Goal: Task Accomplishment & Management: Manage account settings

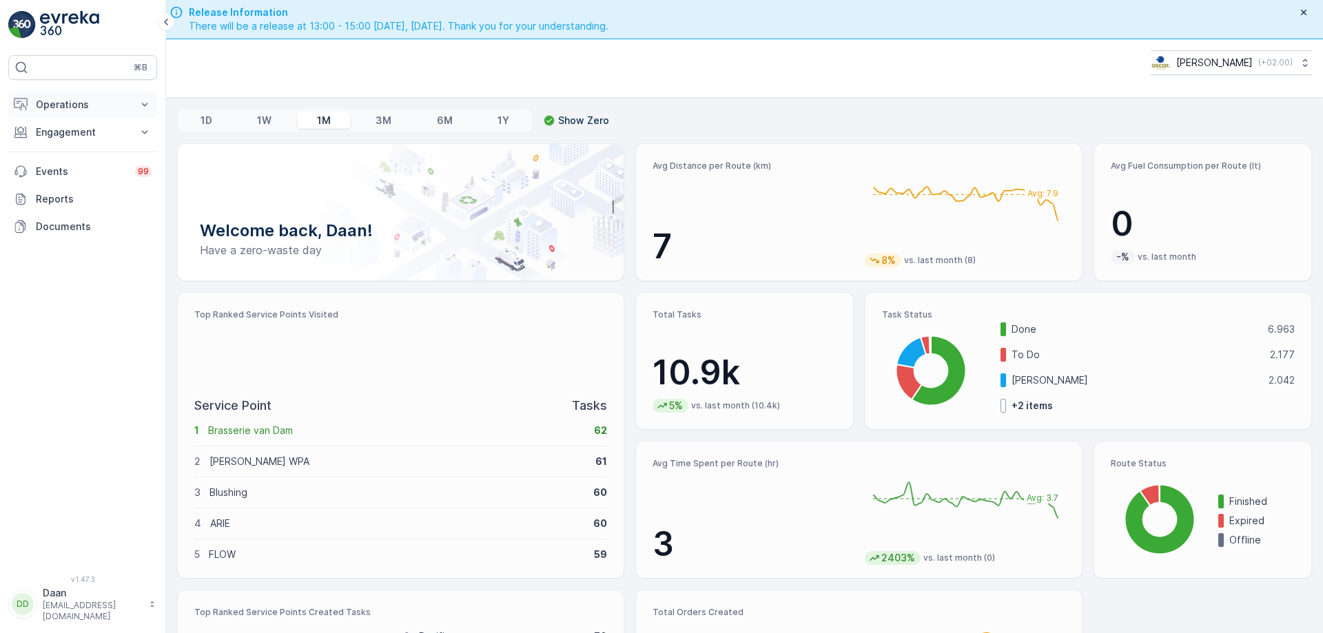
click at [61, 101] on p "Operations" at bounding box center [83, 105] width 94 height 14
click at [62, 121] on p "Insights" at bounding box center [52, 128] width 35 height 14
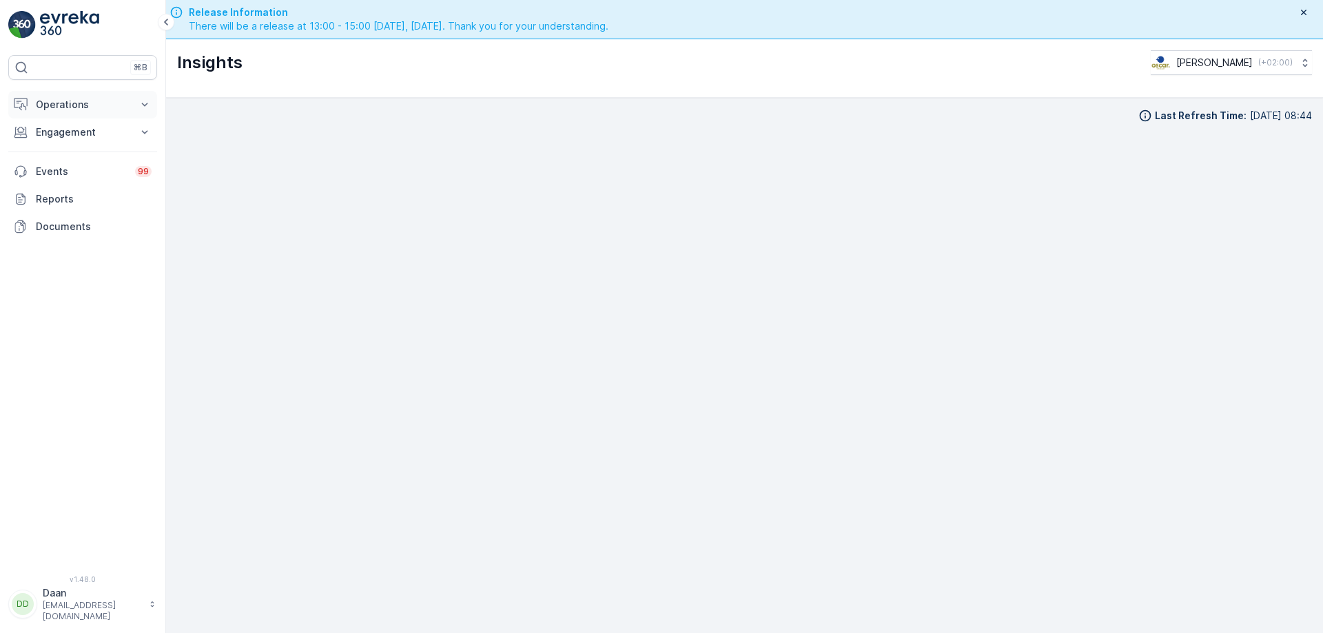
click at [90, 108] on p "Operations" at bounding box center [83, 105] width 94 height 14
click at [77, 171] on p "Routes & Tasks" at bounding box center [70, 167] width 71 height 14
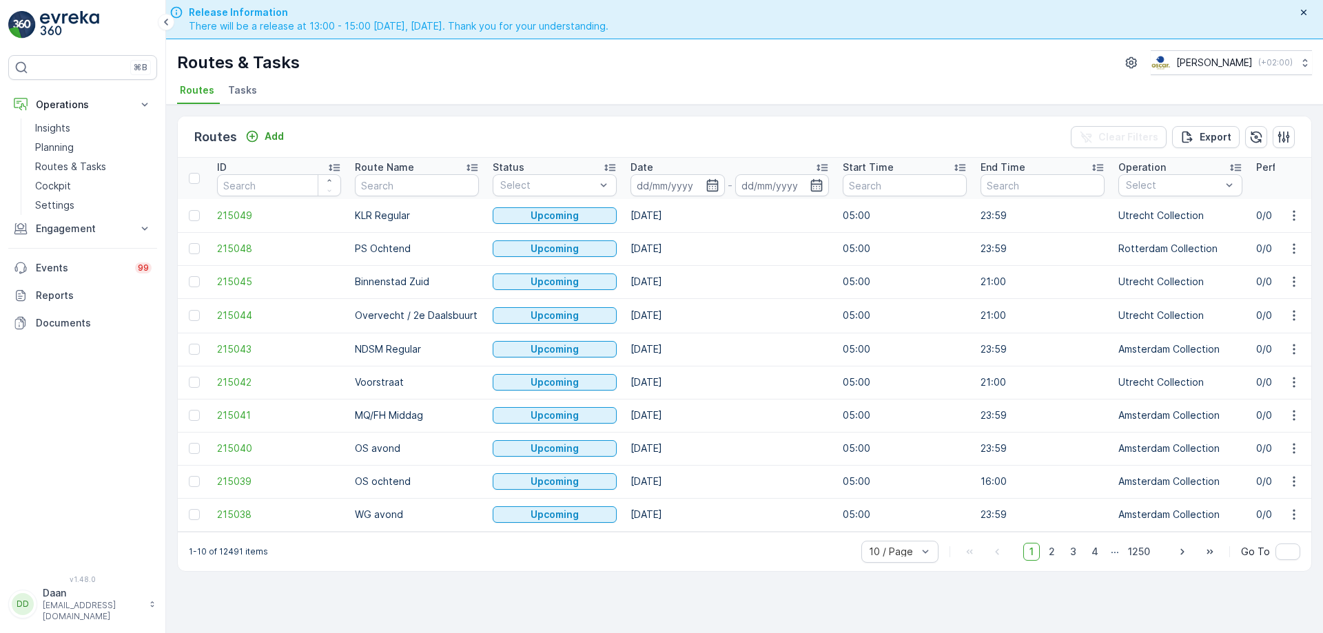
click at [241, 97] on li "Tasks" at bounding box center [243, 92] width 37 height 23
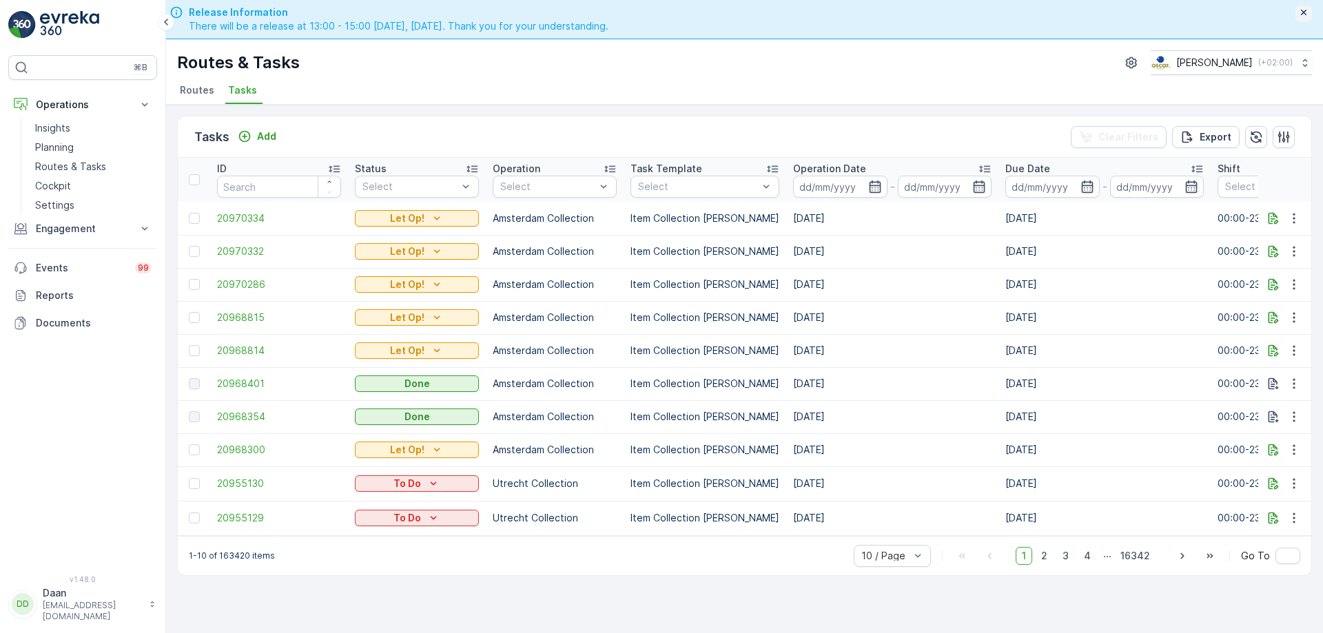
click at [1303, 10] on icon "button" at bounding box center [1303, 12] width 11 height 11
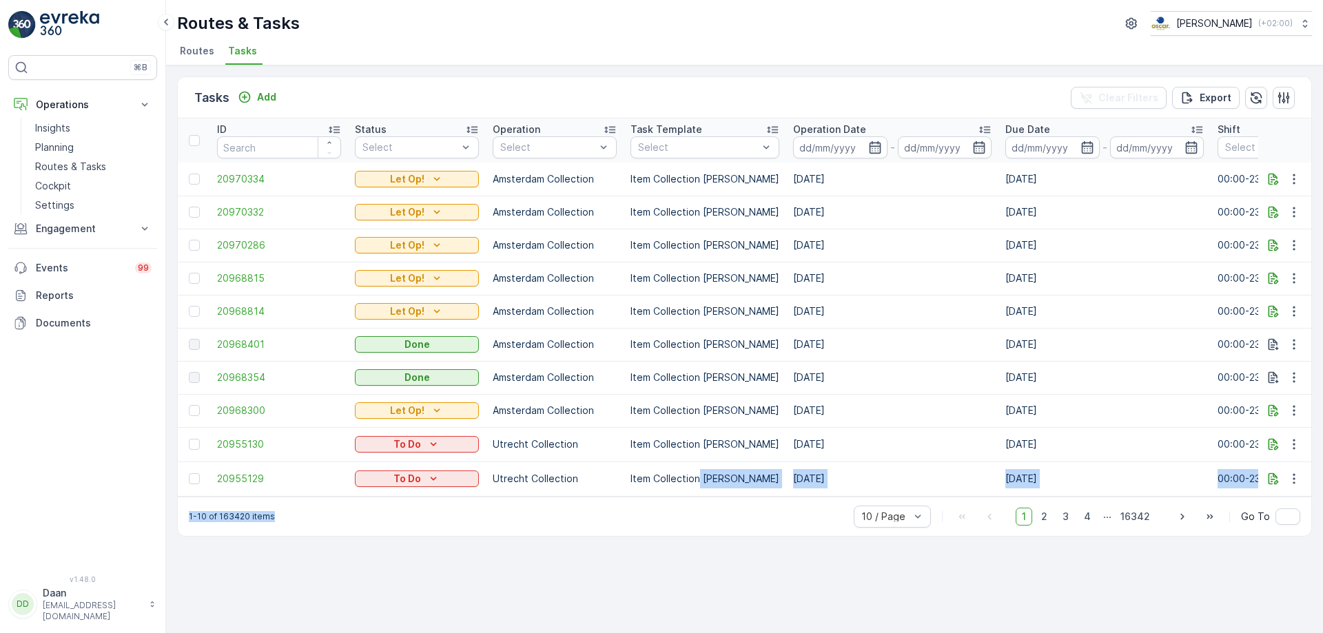
drag, startPoint x: 547, startPoint y: 504, endPoint x: 700, endPoint y: 484, distance: 154.3
click at [700, 484] on div "Tasks Add Clear Filters Export ID Status Select Operation Select Task Template …" at bounding box center [744, 307] width 1135 height 460
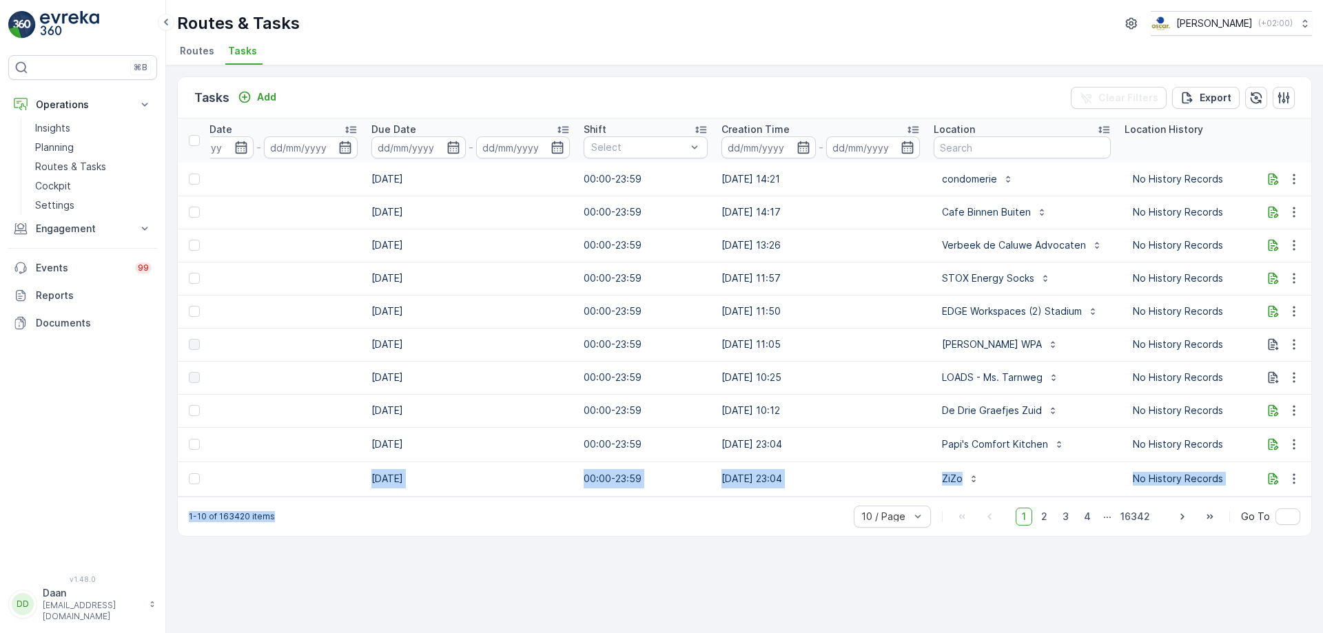
scroll to position [0, 711]
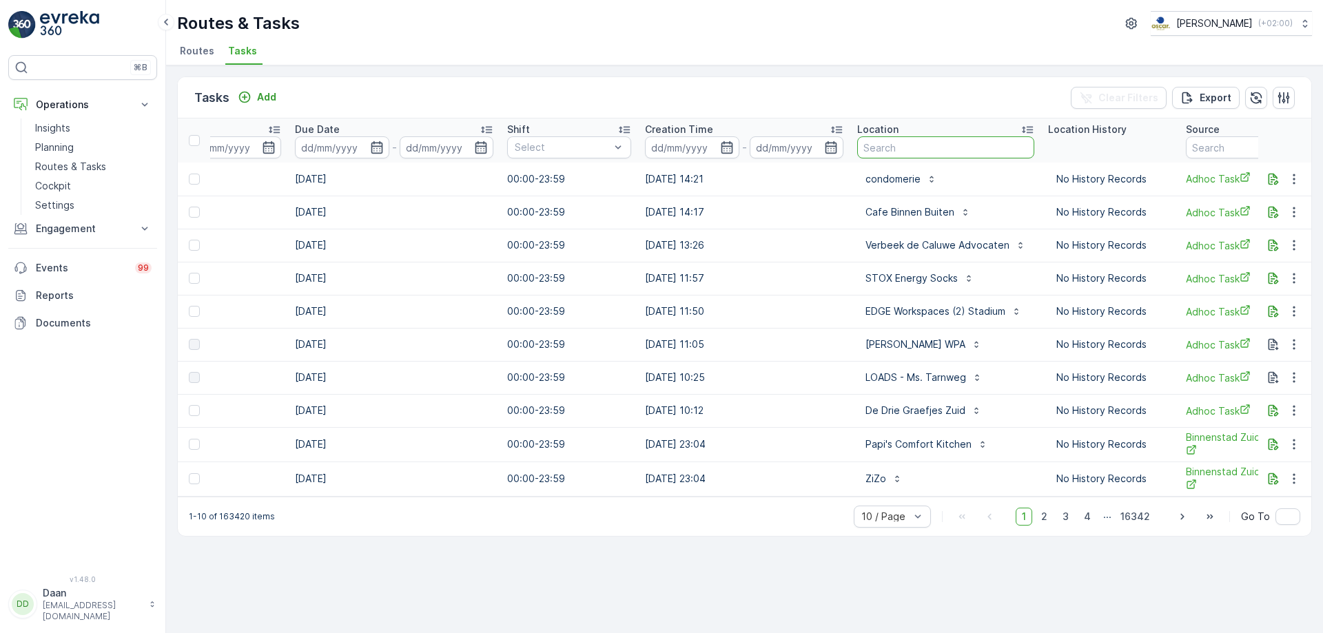
click at [948, 140] on input "text" at bounding box center [945, 147] width 177 height 22
type input "[GEOGRAPHIC_DATA]"
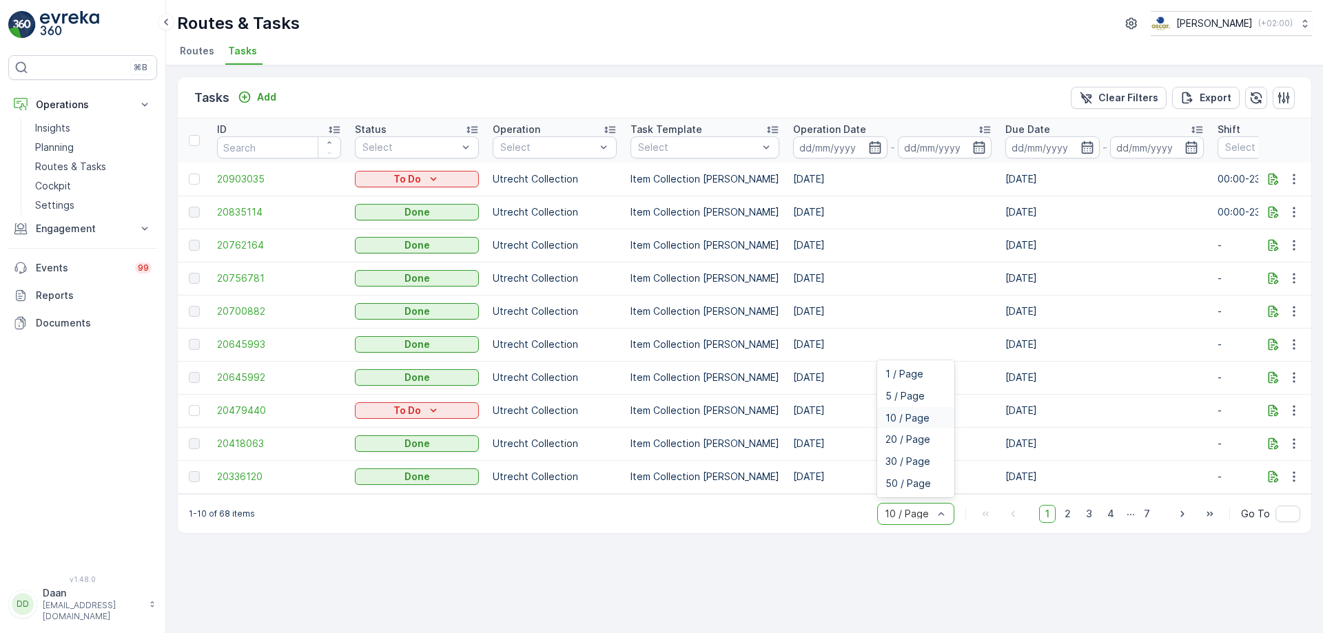
click at [907, 525] on div "10 / Page" at bounding box center [915, 514] width 77 height 22
click at [914, 488] on span "50 / Page" at bounding box center [908, 483] width 45 height 11
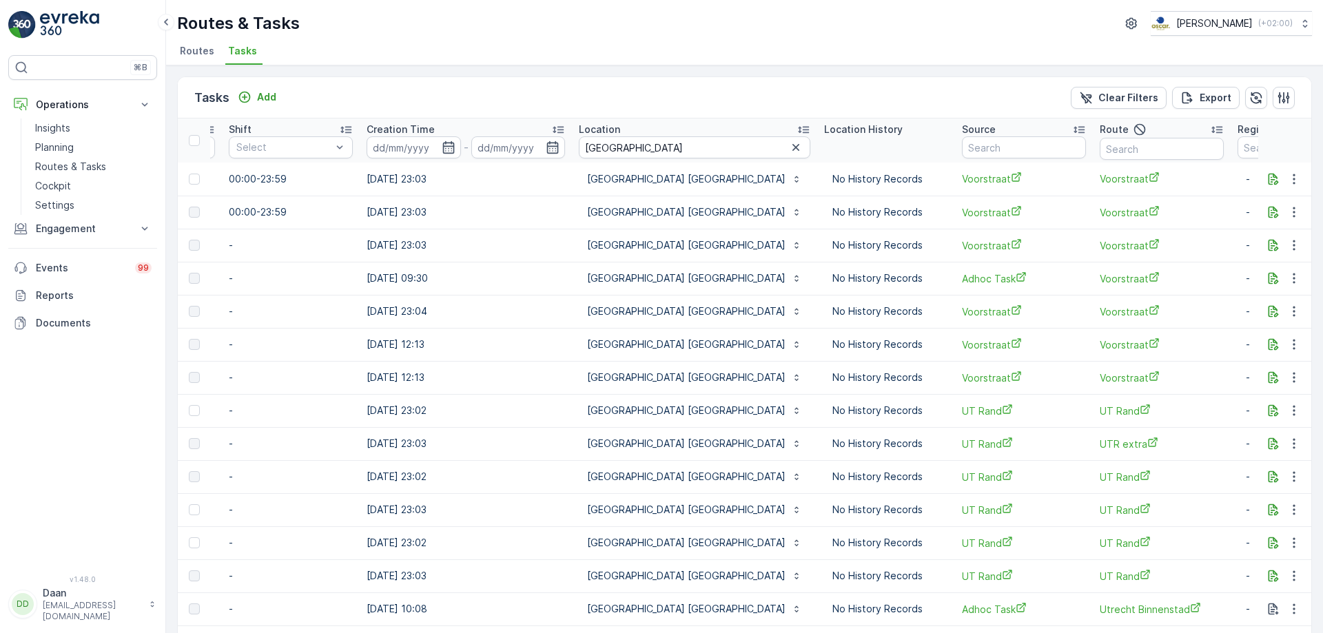
scroll to position [0, 1014]
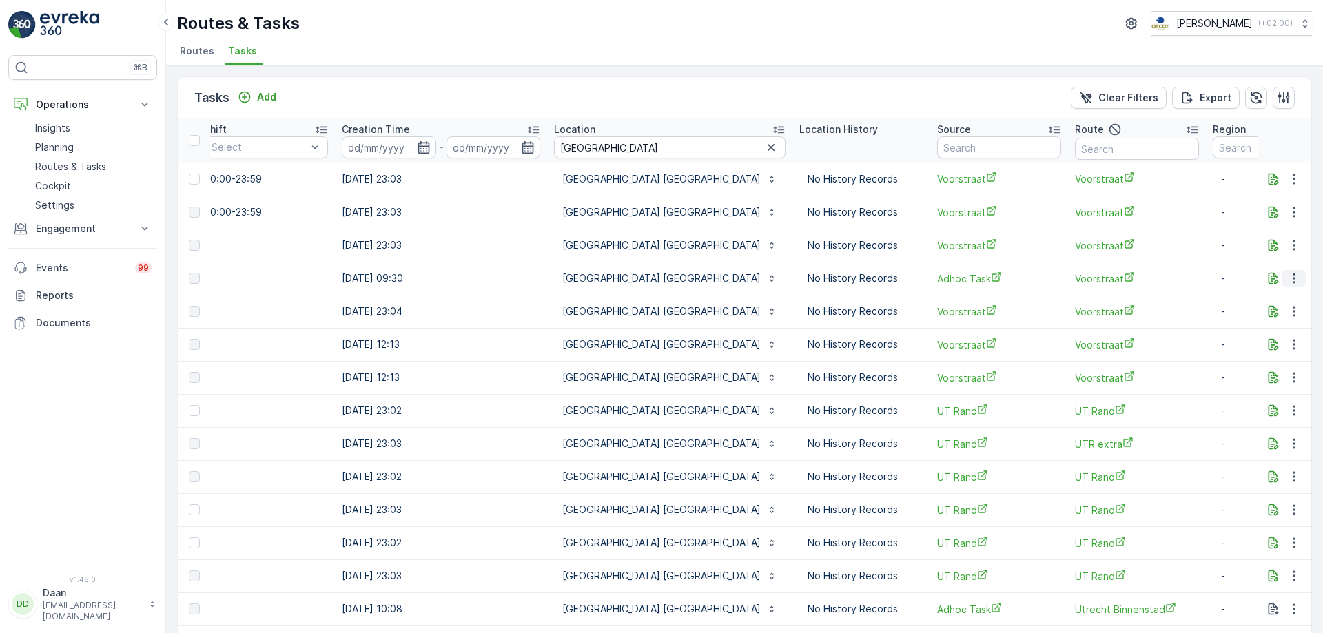
click at [1295, 281] on icon "button" at bounding box center [1294, 279] width 14 height 14
click at [1283, 295] on span "See More Details" at bounding box center [1278, 299] width 80 height 14
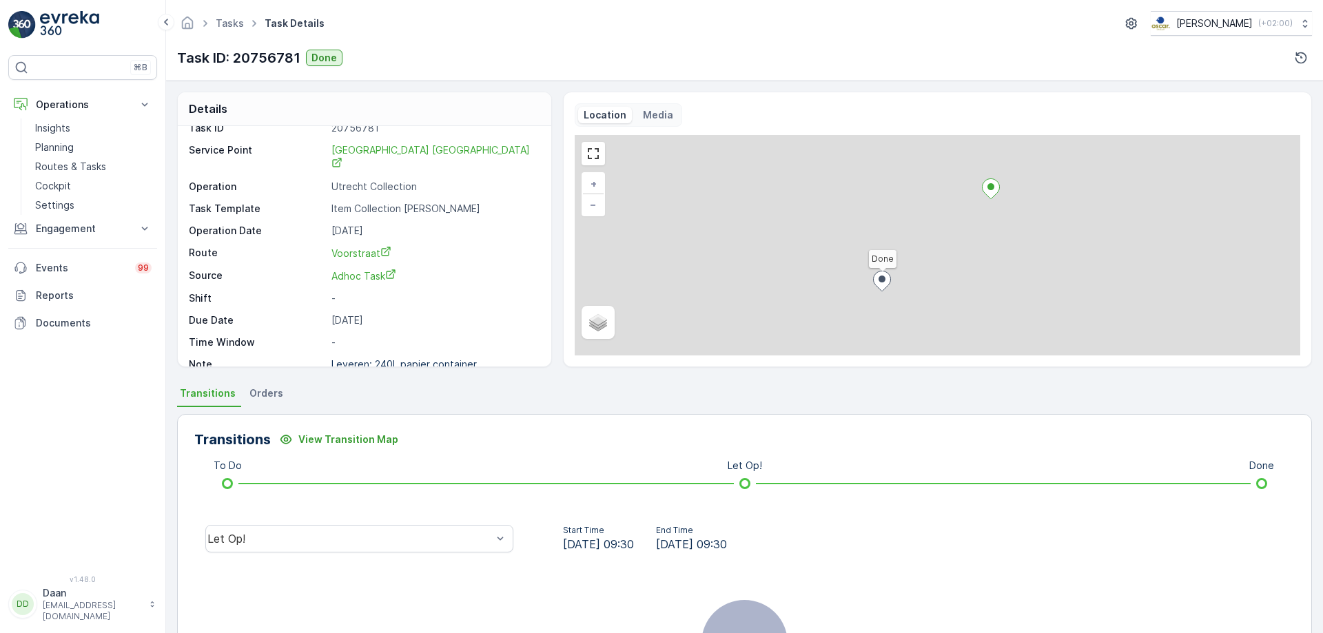
scroll to position [18, 0]
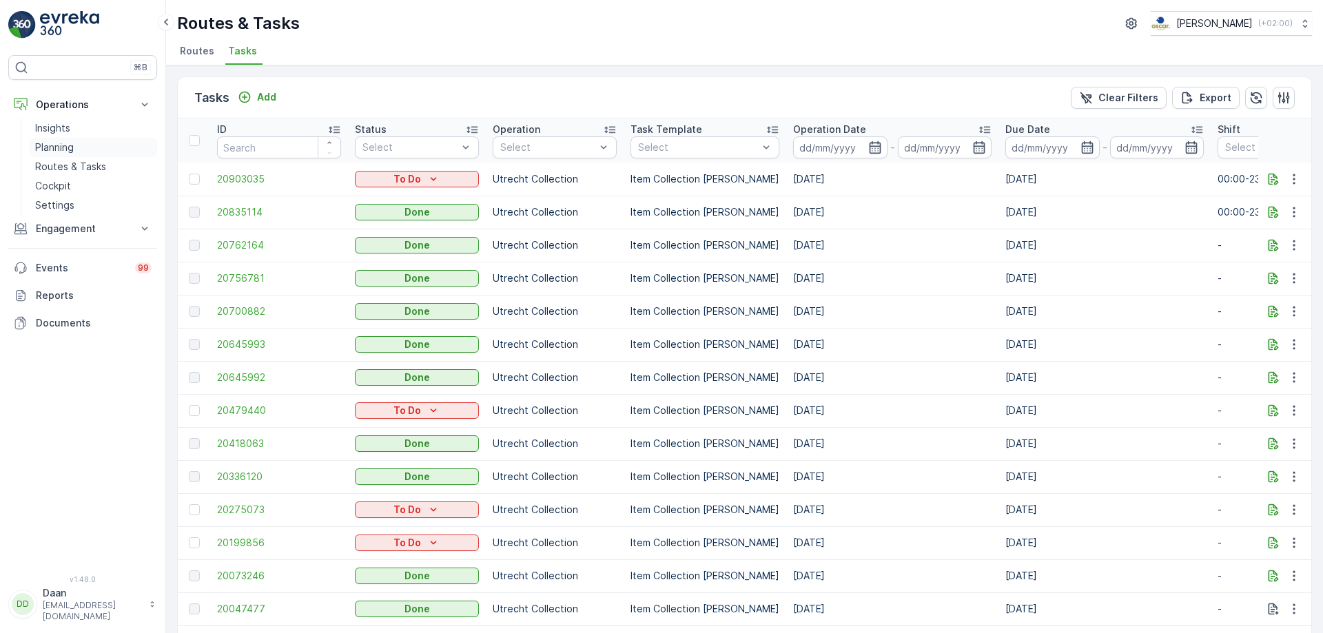
click at [57, 147] on p "Planning" at bounding box center [54, 148] width 39 height 14
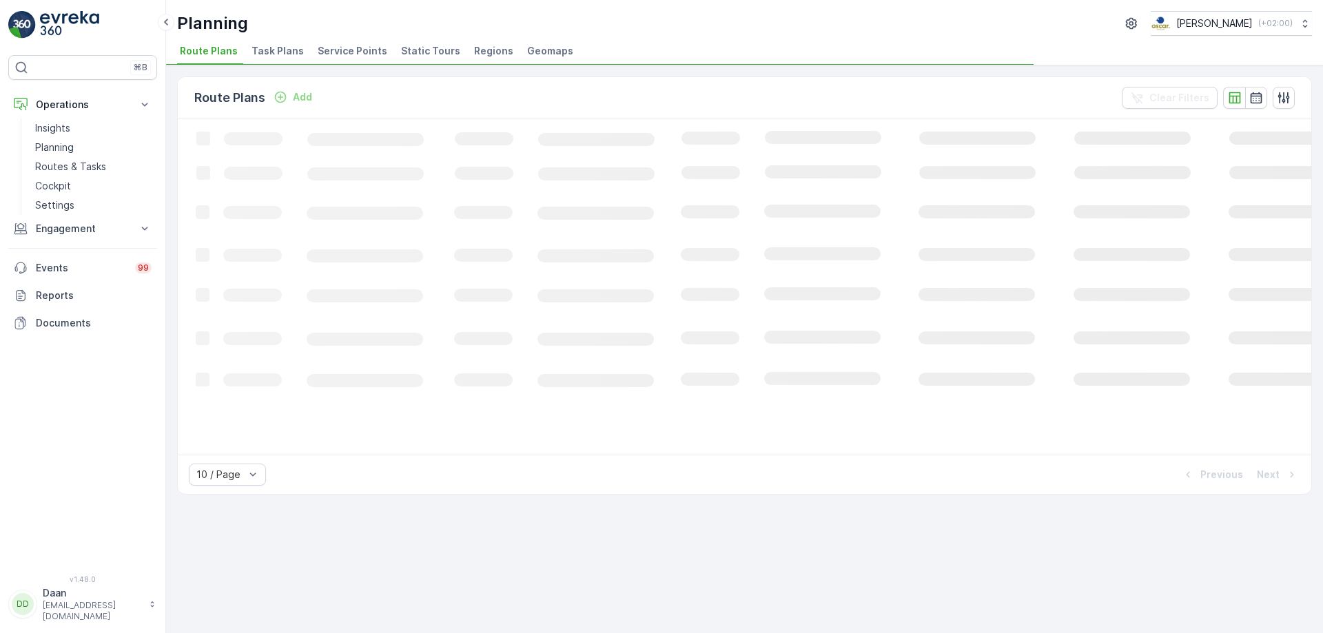
click at [284, 55] on span "Task Plans" at bounding box center [278, 51] width 52 height 14
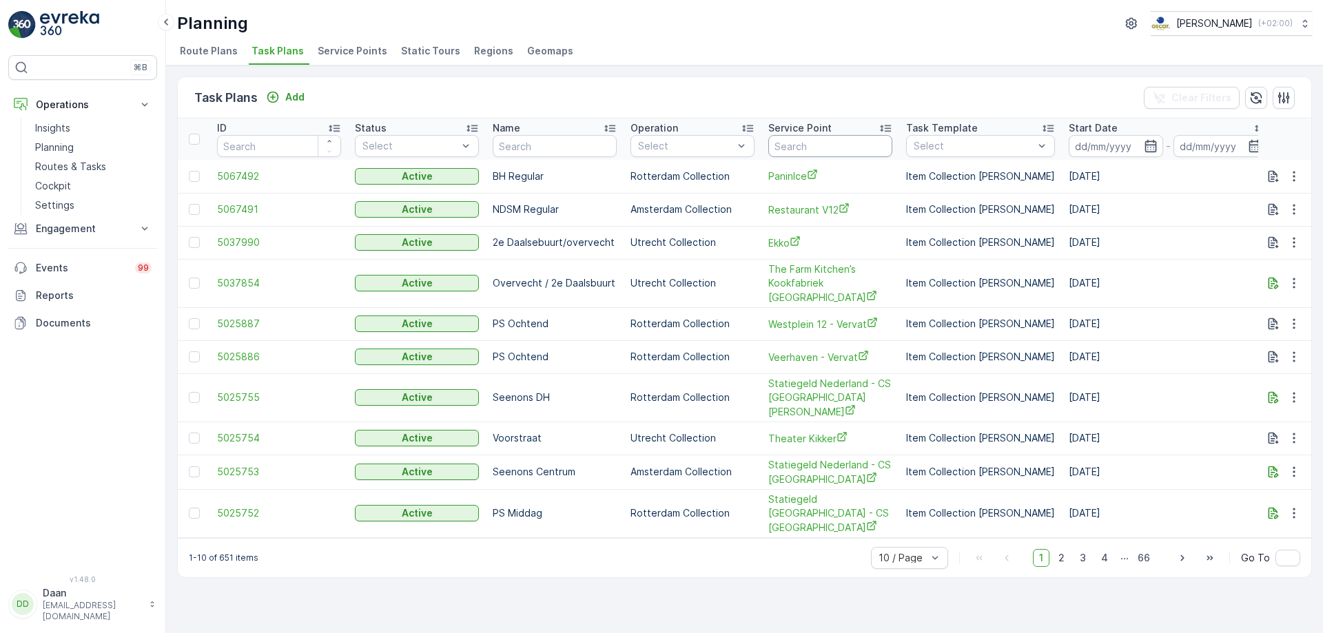
click at [809, 147] on input "text" at bounding box center [830, 146] width 124 height 22
type input "City ceter"
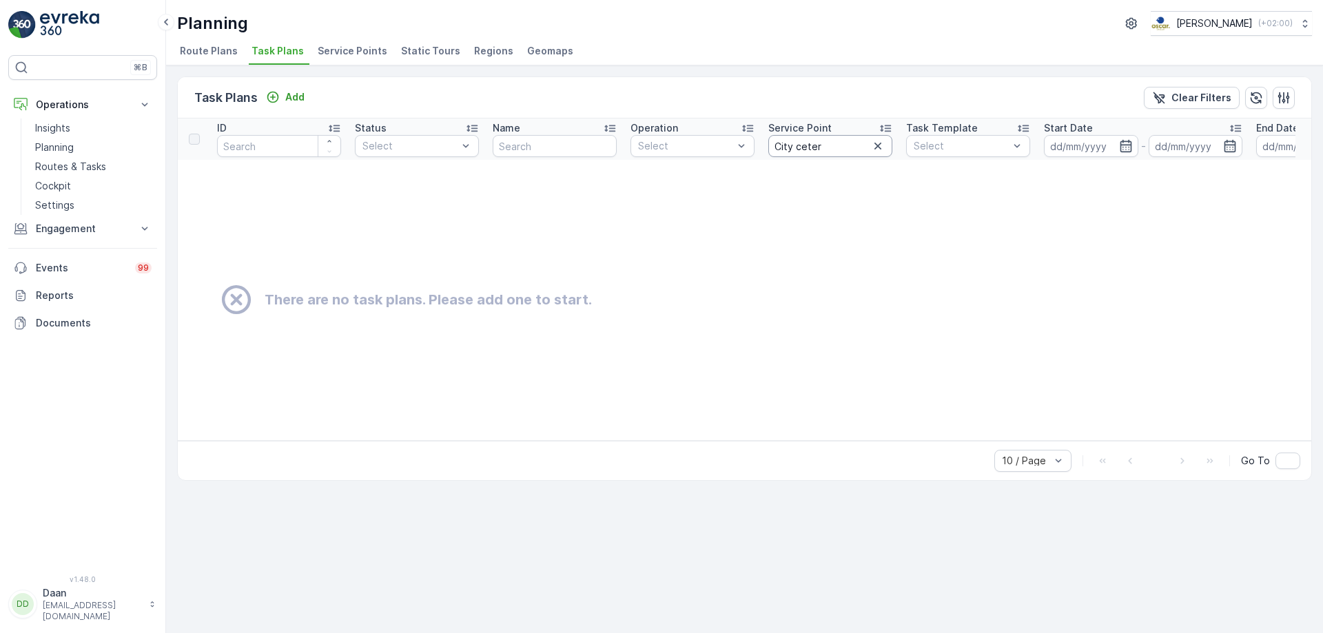
click at [802, 151] on input "City ceter" at bounding box center [830, 146] width 124 height 22
click at [806, 150] on input "City ceter" at bounding box center [830, 146] width 124 height 22
type input "[GEOGRAPHIC_DATA]"
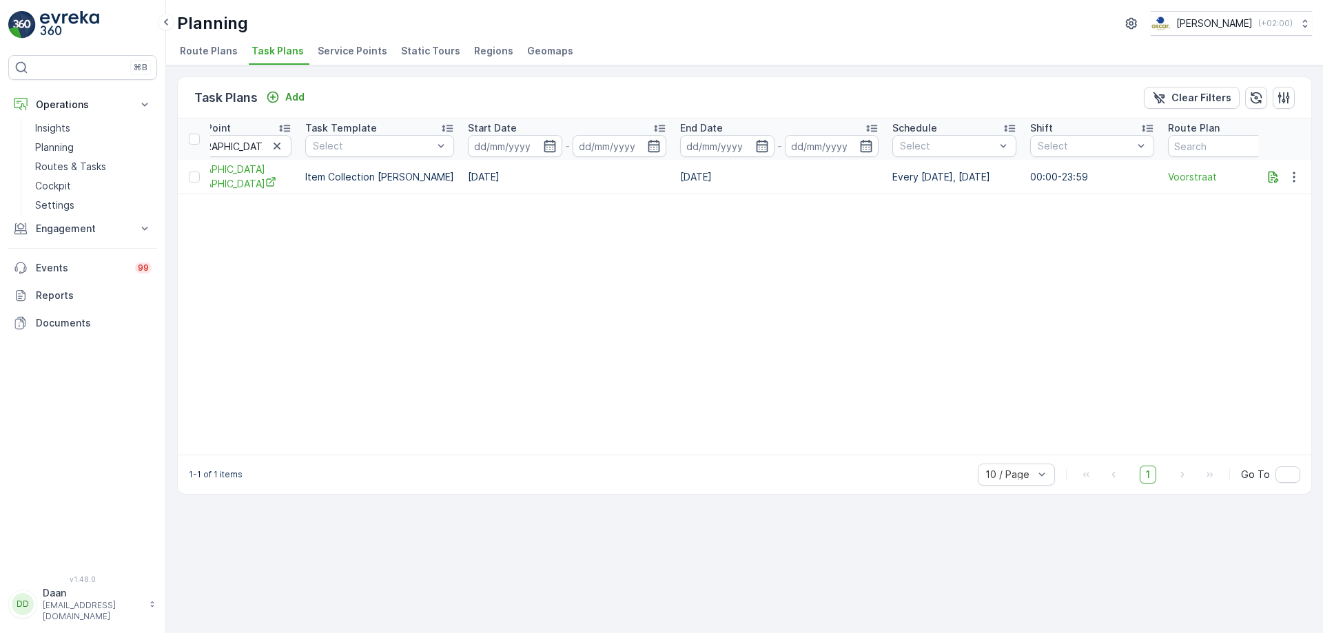
scroll to position [0, 631]
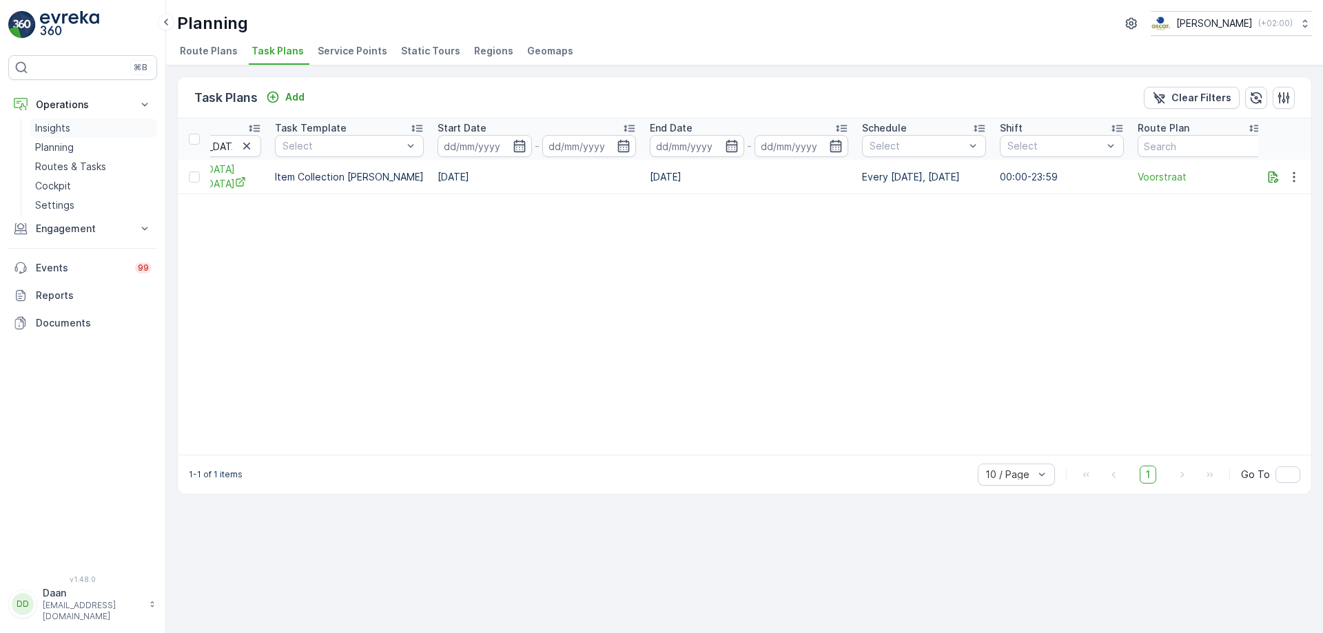
click at [83, 127] on link "Insights" at bounding box center [94, 128] width 128 height 19
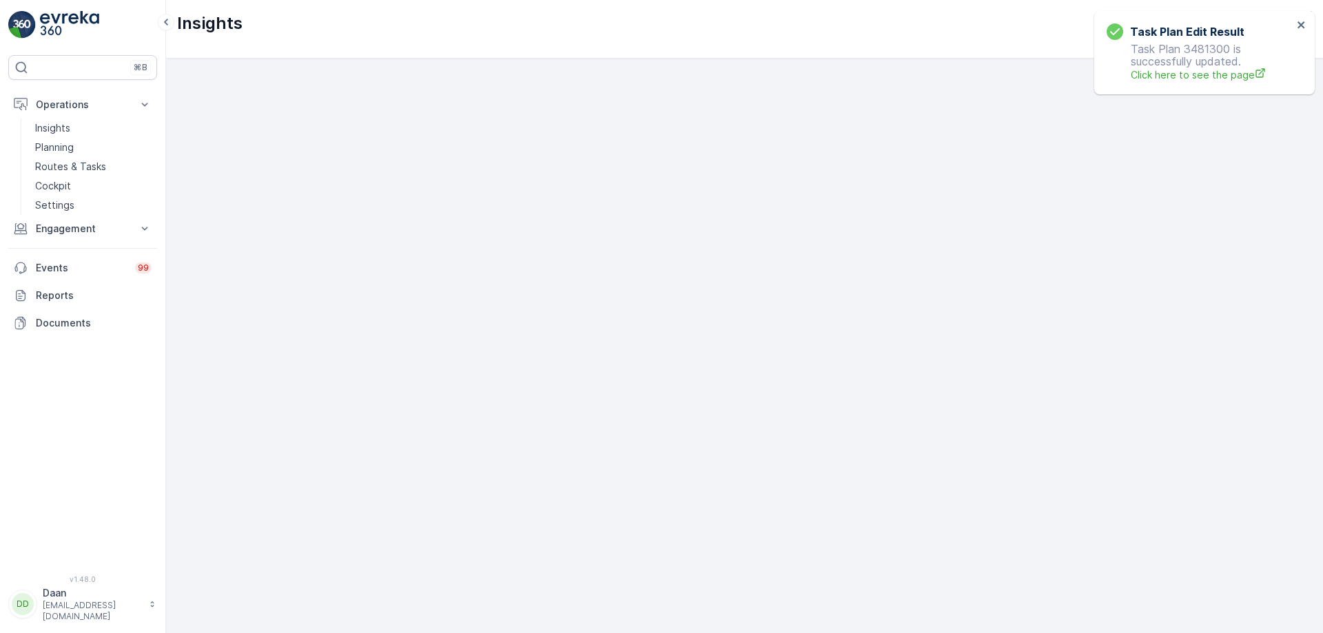
scroll to position [16, 0]
click at [37, 17] on link at bounding box center [82, 25] width 149 height 28
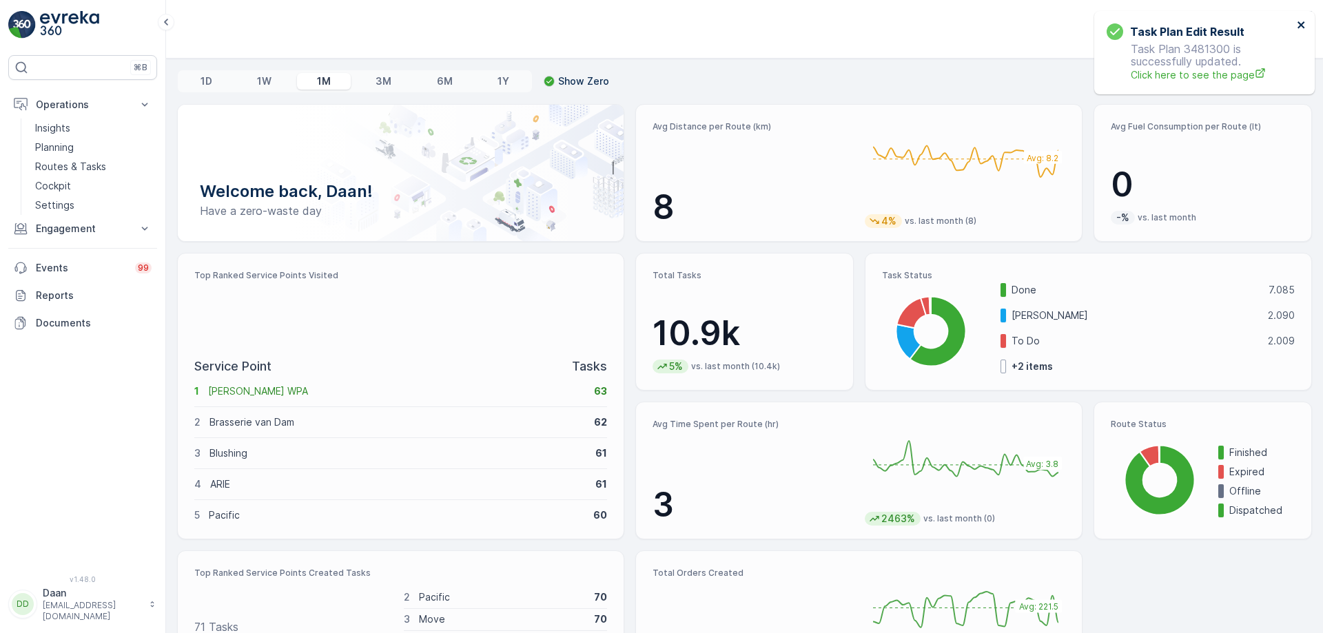
click at [1299, 20] on icon "close" at bounding box center [1302, 24] width 10 height 11
click at [79, 133] on link "Insights" at bounding box center [94, 128] width 128 height 19
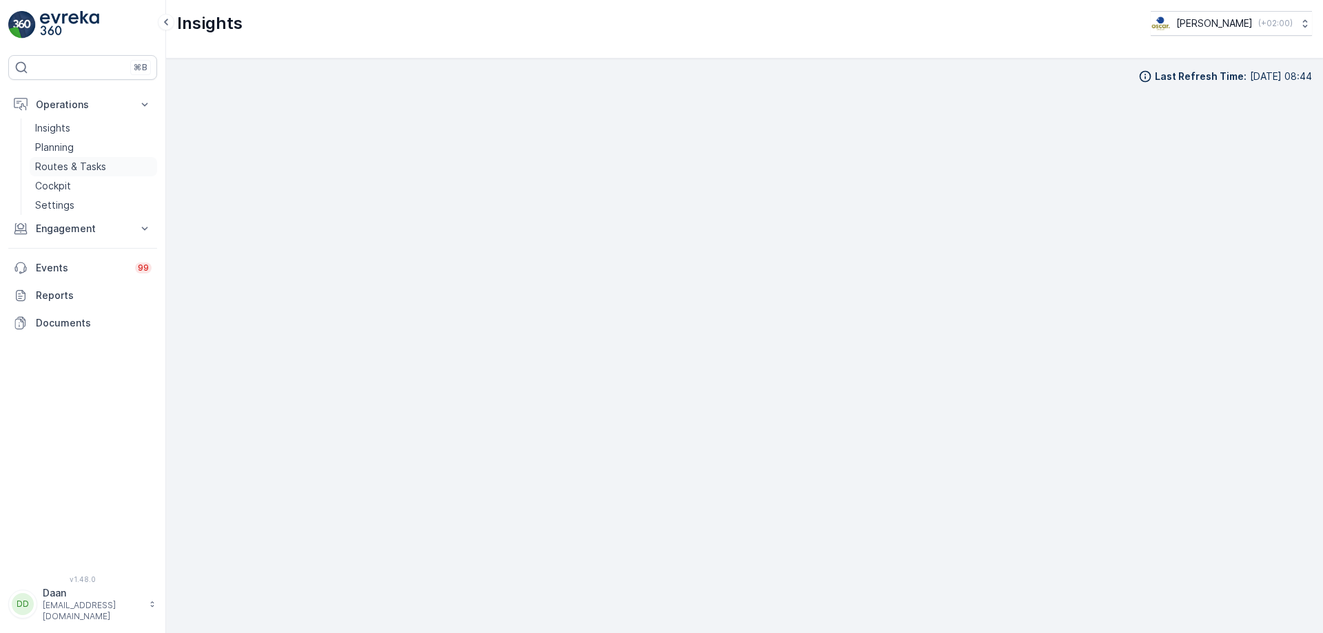
click at [72, 165] on p "Routes & Tasks" at bounding box center [70, 167] width 71 height 14
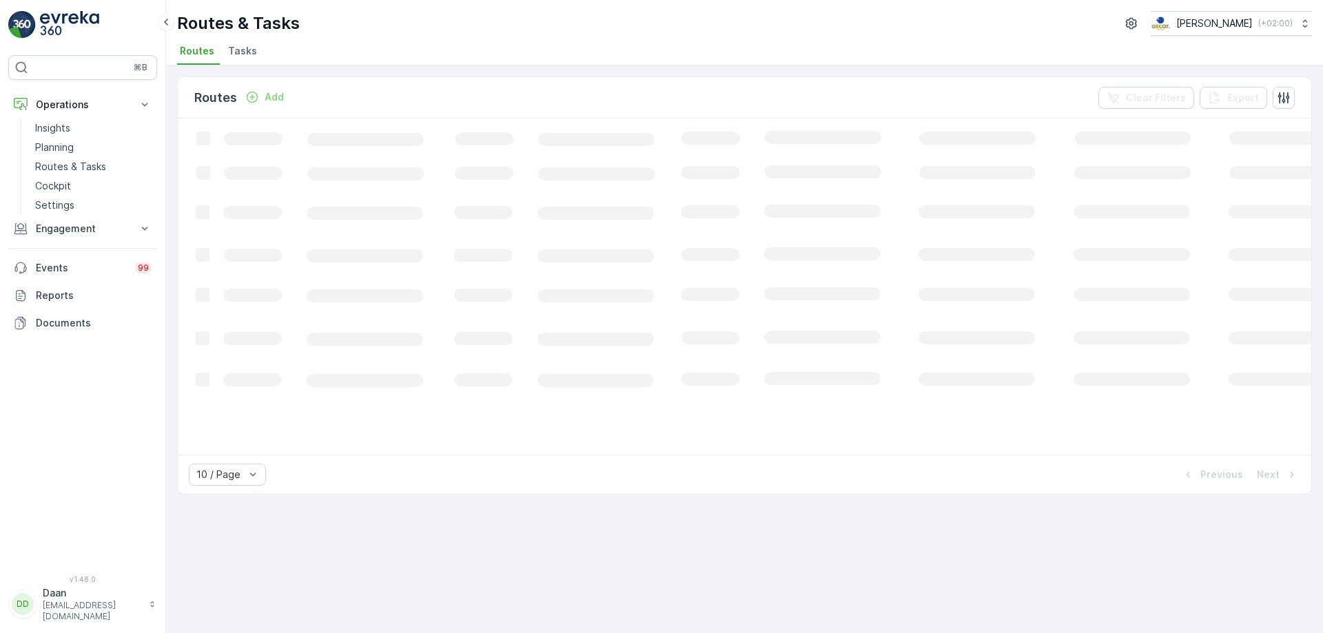
click at [236, 45] on span "Tasks" at bounding box center [242, 51] width 29 height 14
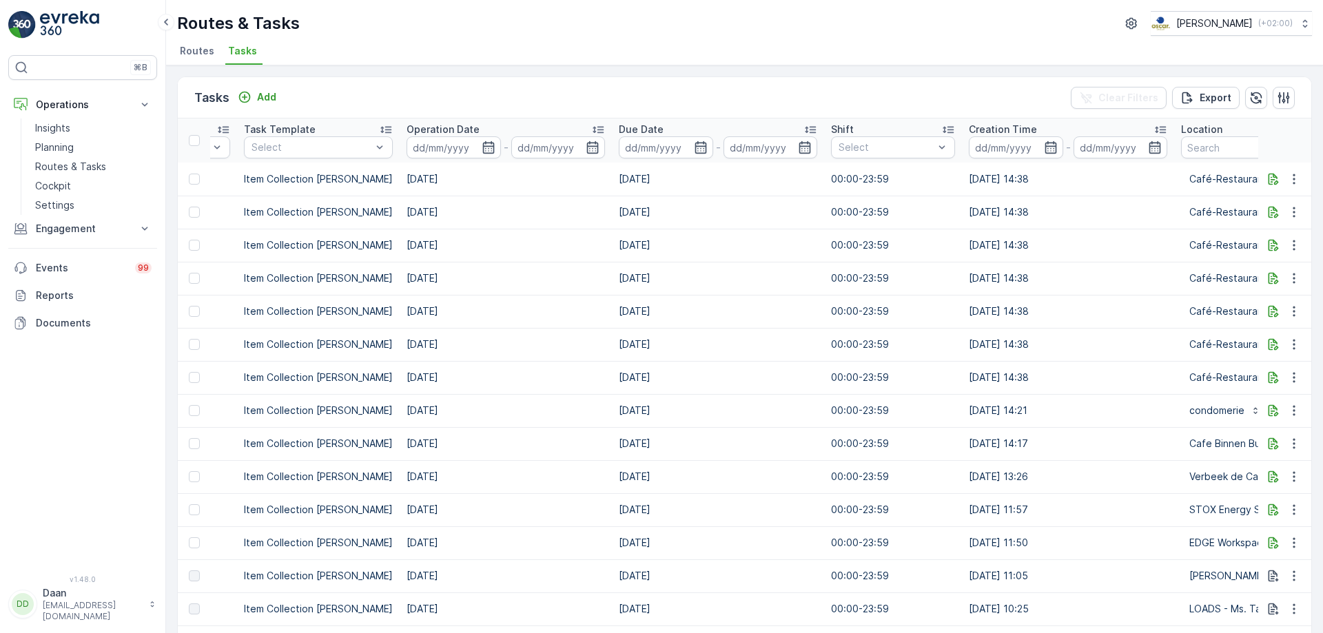
scroll to position [0, 975]
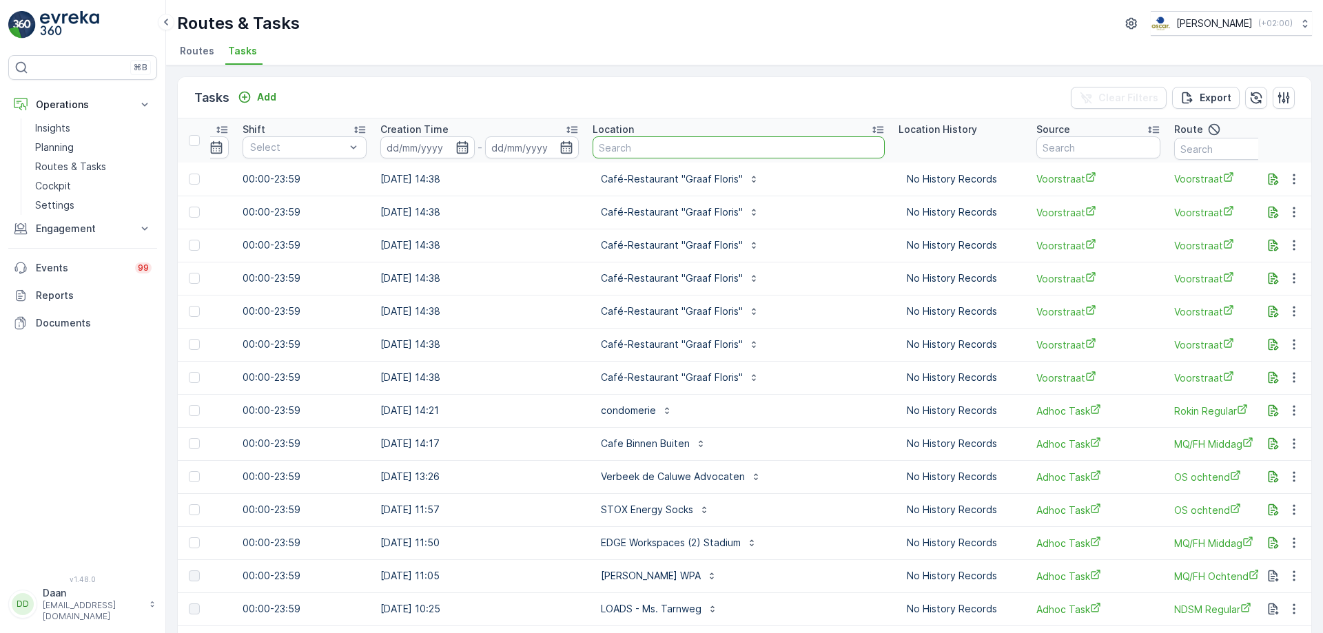
click at [791, 152] on input "text" at bounding box center [739, 147] width 292 height 22
type input "zaptec"
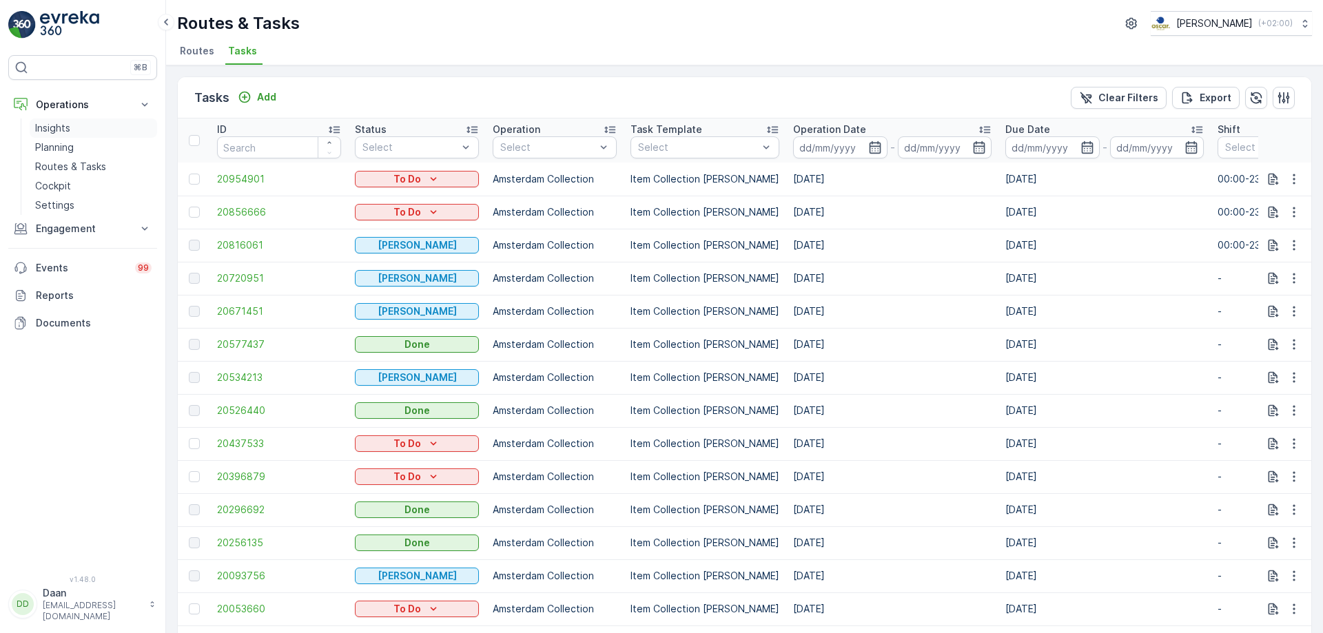
drag, startPoint x: 61, startPoint y: 145, endPoint x: 104, endPoint y: 123, distance: 49.0
click at [61, 146] on p "Planning" at bounding box center [54, 148] width 39 height 14
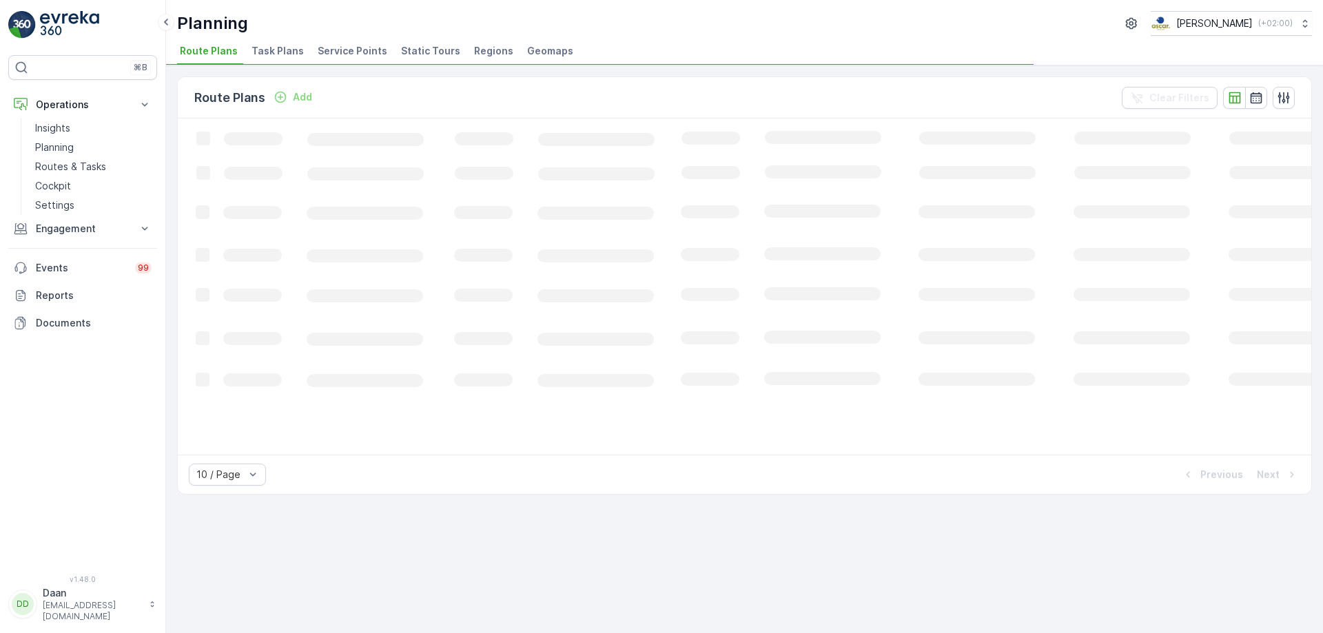
click at [254, 50] on span "Task Plans" at bounding box center [278, 51] width 52 height 14
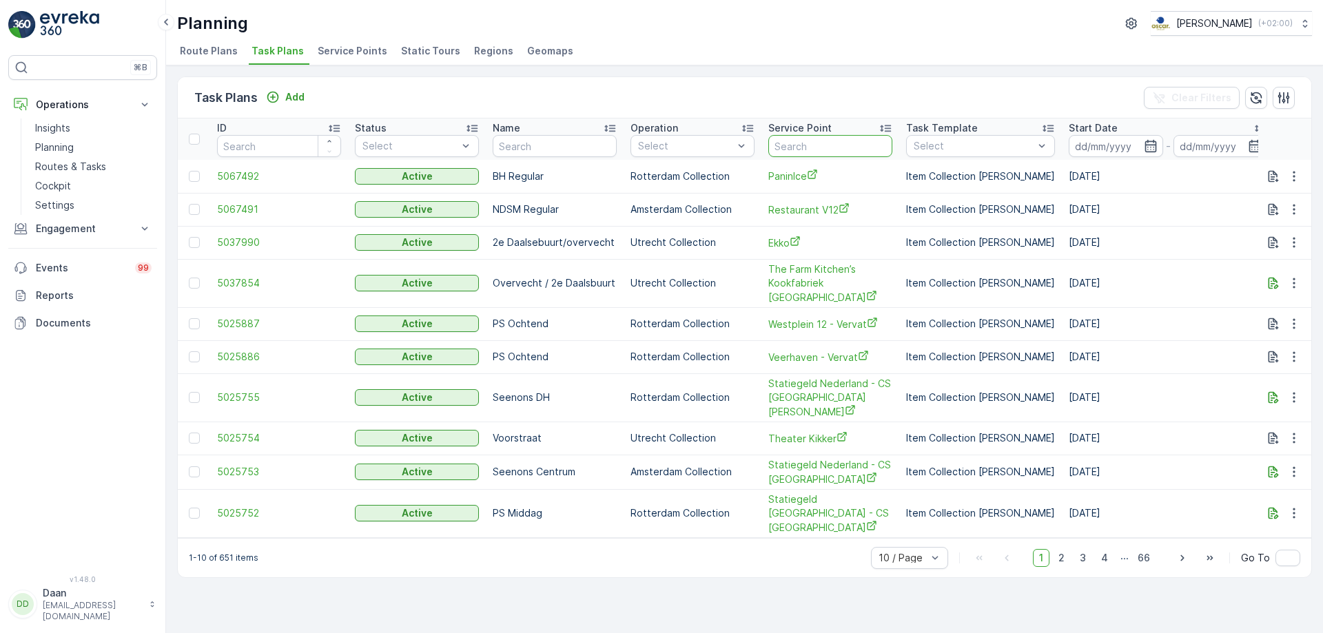
click at [857, 144] on input "text" at bounding box center [830, 146] width 124 height 22
type input "zaptec"
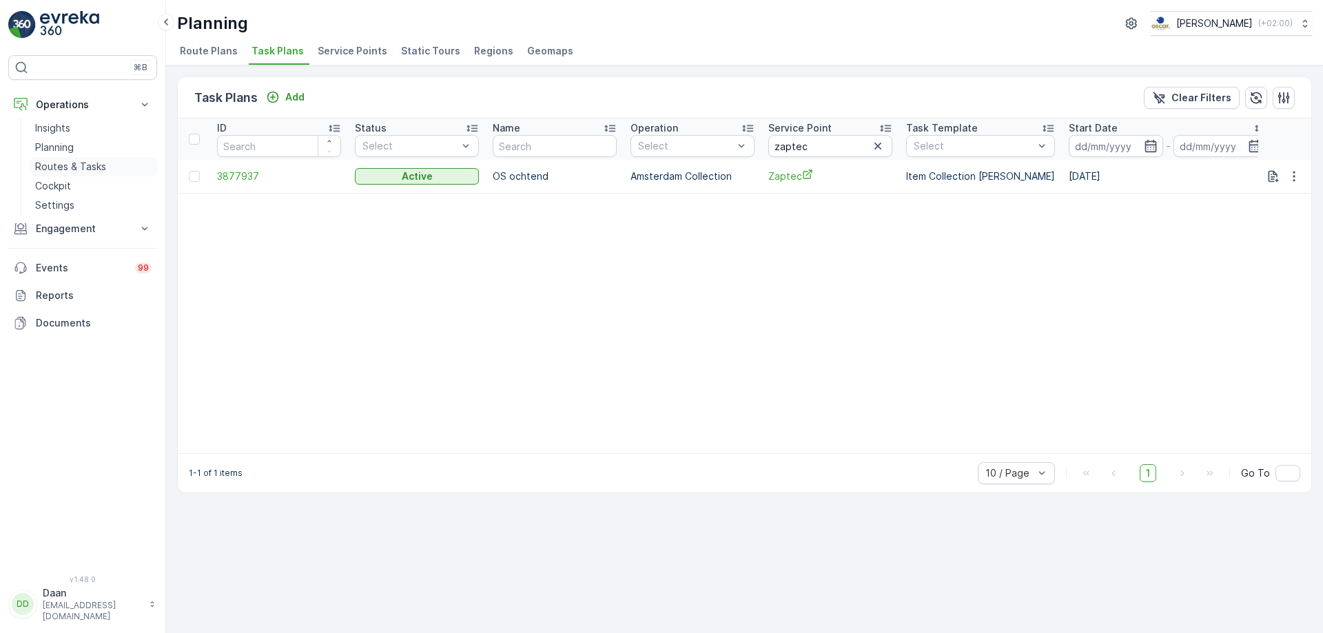
click at [71, 167] on p "Routes & Tasks" at bounding box center [70, 167] width 71 height 14
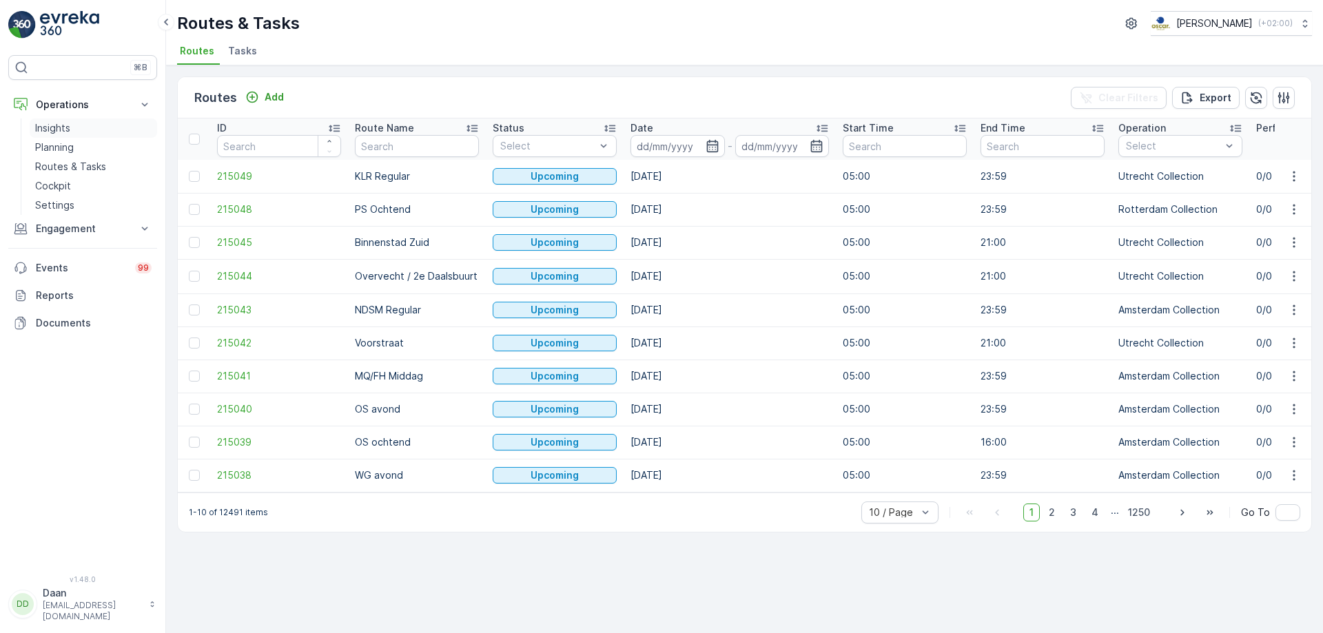
click at [56, 130] on p "Insights" at bounding box center [52, 128] width 35 height 14
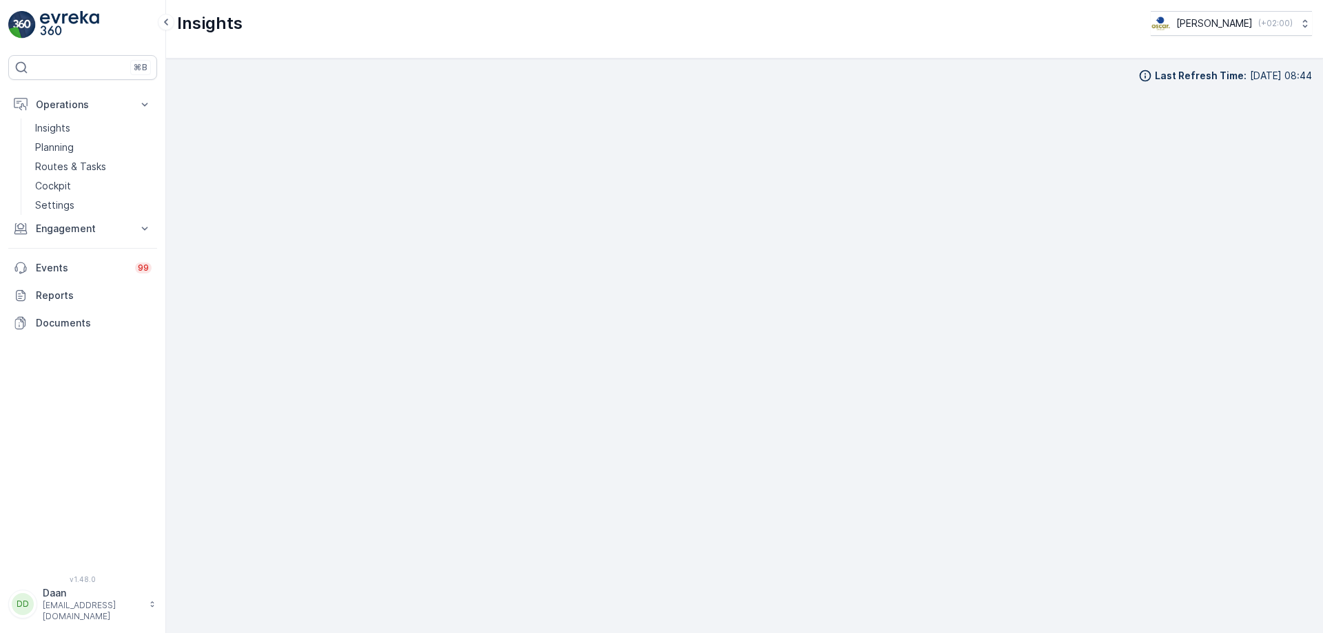
scroll to position [16, 0]
click at [83, 110] on p "Operations" at bounding box center [83, 105] width 94 height 14
click at [90, 145] on link "Planning" at bounding box center [94, 147] width 128 height 19
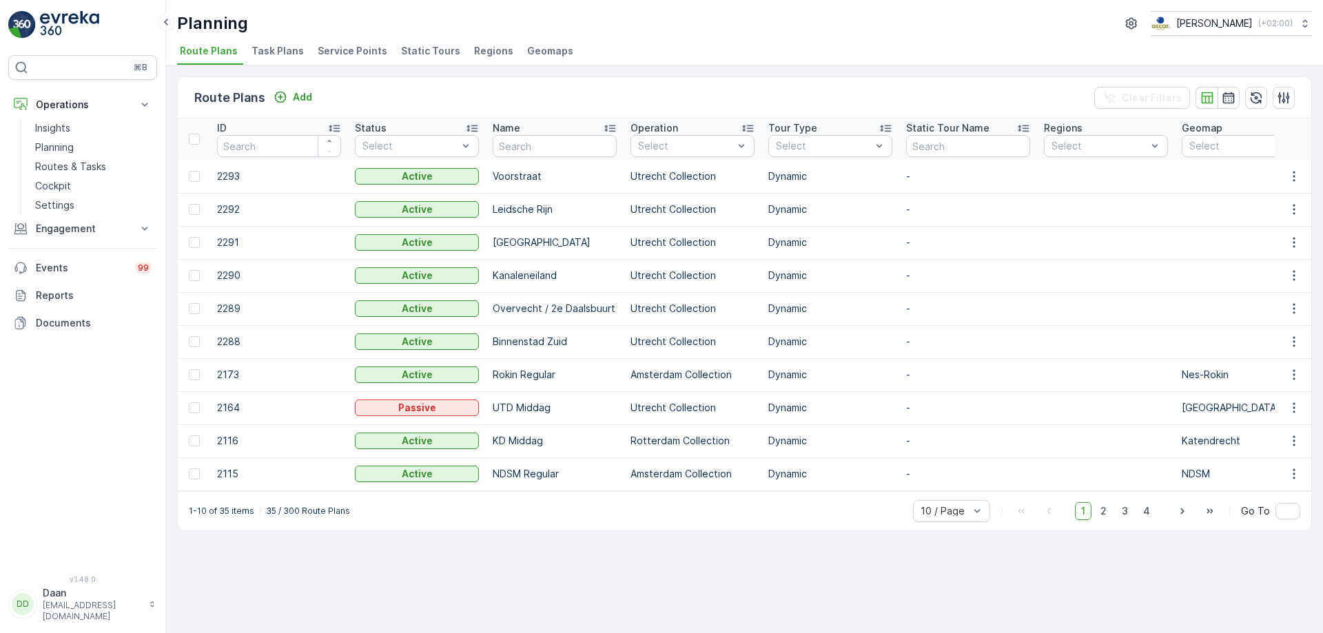
click at [287, 48] on span "Task Plans" at bounding box center [278, 51] width 52 height 14
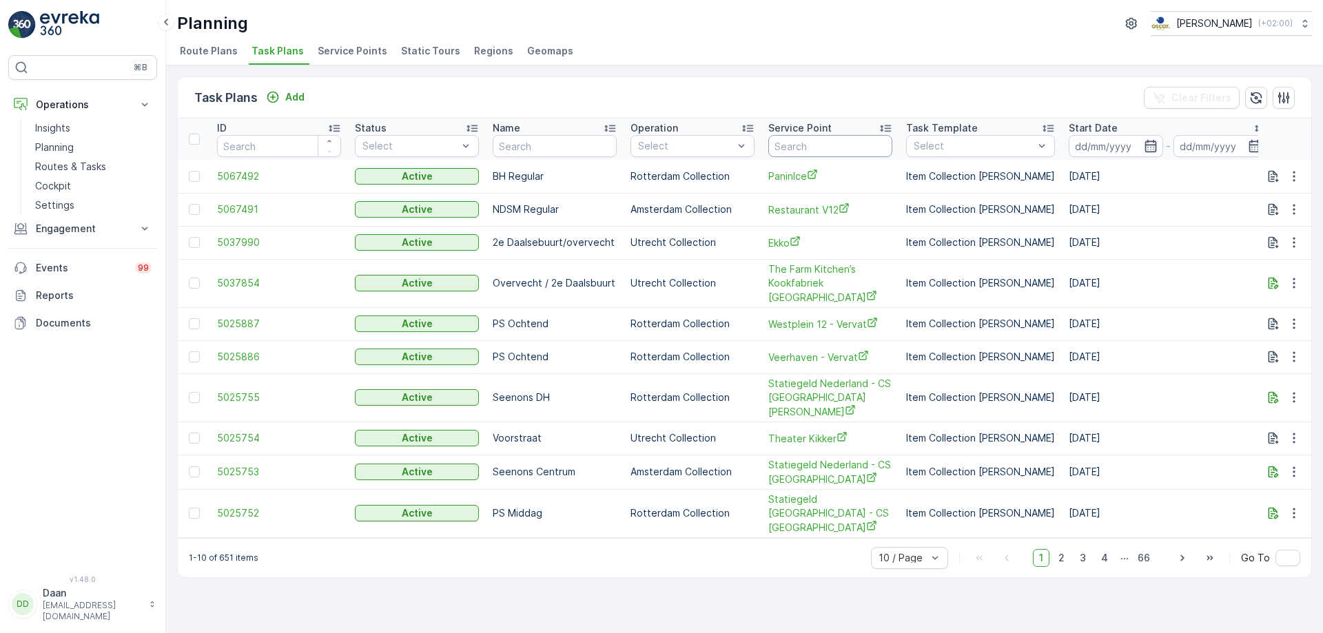
click at [864, 138] on input "text" at bounding box center [830, 146] width 124 height 22
type input "GRaaf floris"
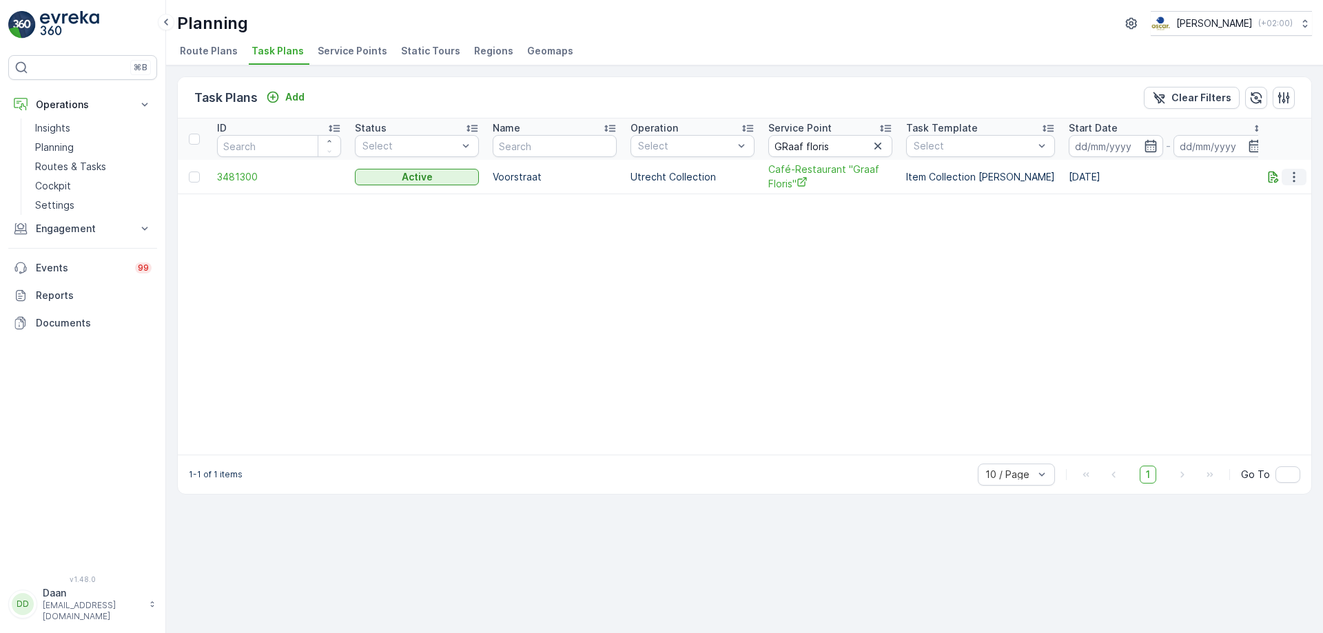
click at [1296, 180] on icon "button" at bounding box center [1294, 177] width 14 height 14
click at [1268, 196] on span "See More Details" at bounding box center [1278, 198] width 80 height 14
click at [1294, 172] on icon "button" at bounding box center [1294, 177] width 2 height 10
click at [1280, 216] on span "Edit Task Plan" at bounding box center [1270, 217] width 64 height 14
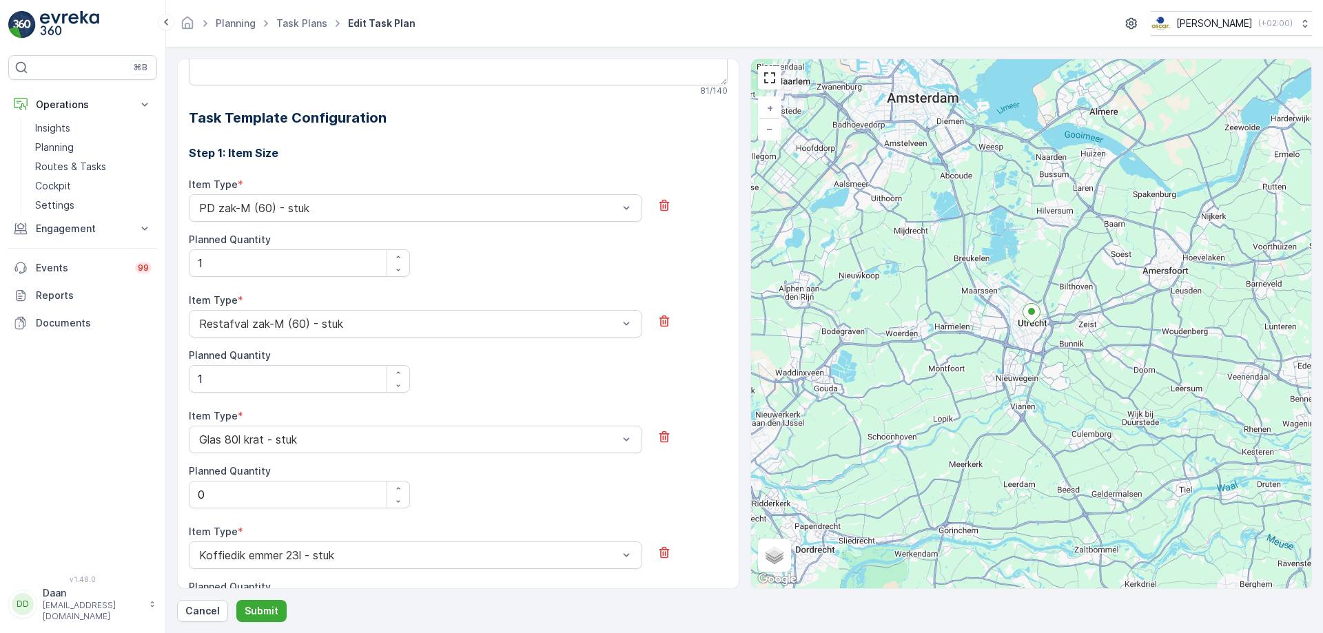
scroll to position [395, 0]
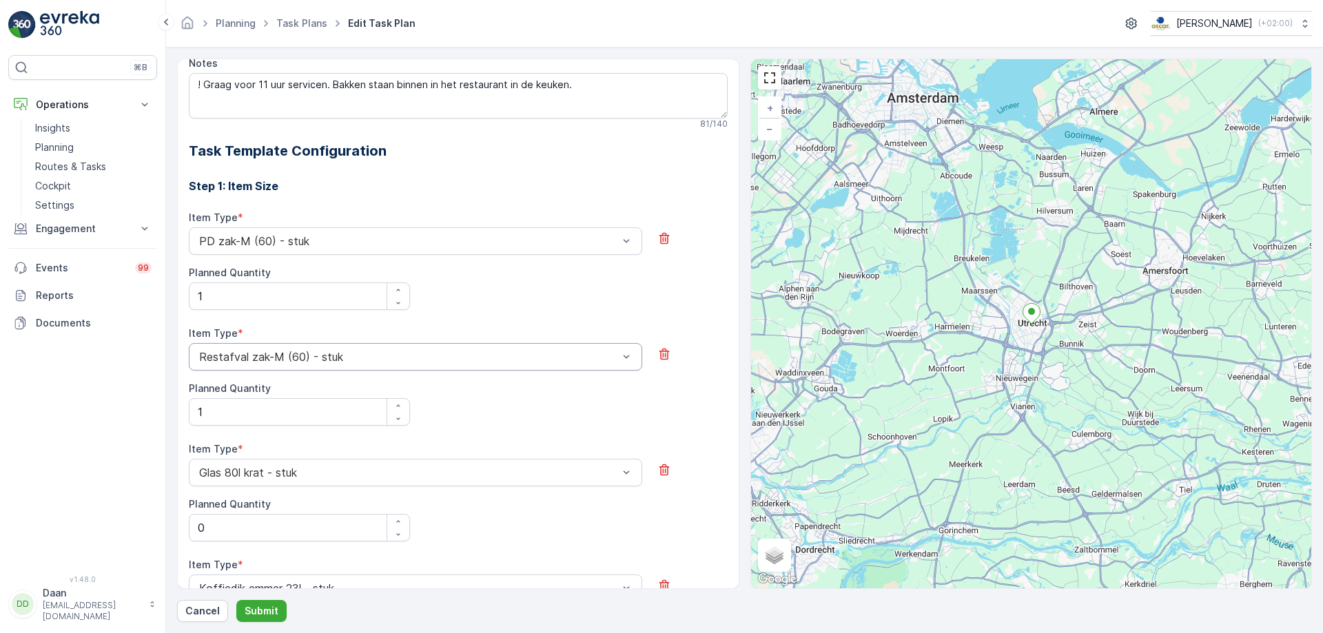
click at [505, 365] on div "Restafval zak-M (60) - stuk" at bounding box center [416, 357] width 454 height 28
click at [589, 287] on div "Item Type * PD zak-M (60) - stuk Planned Quantity 1" at bounding box center [458, 260] width 539 height 99
click at [555, 241] on div at bounding box center [409, 241] width 422 height 12
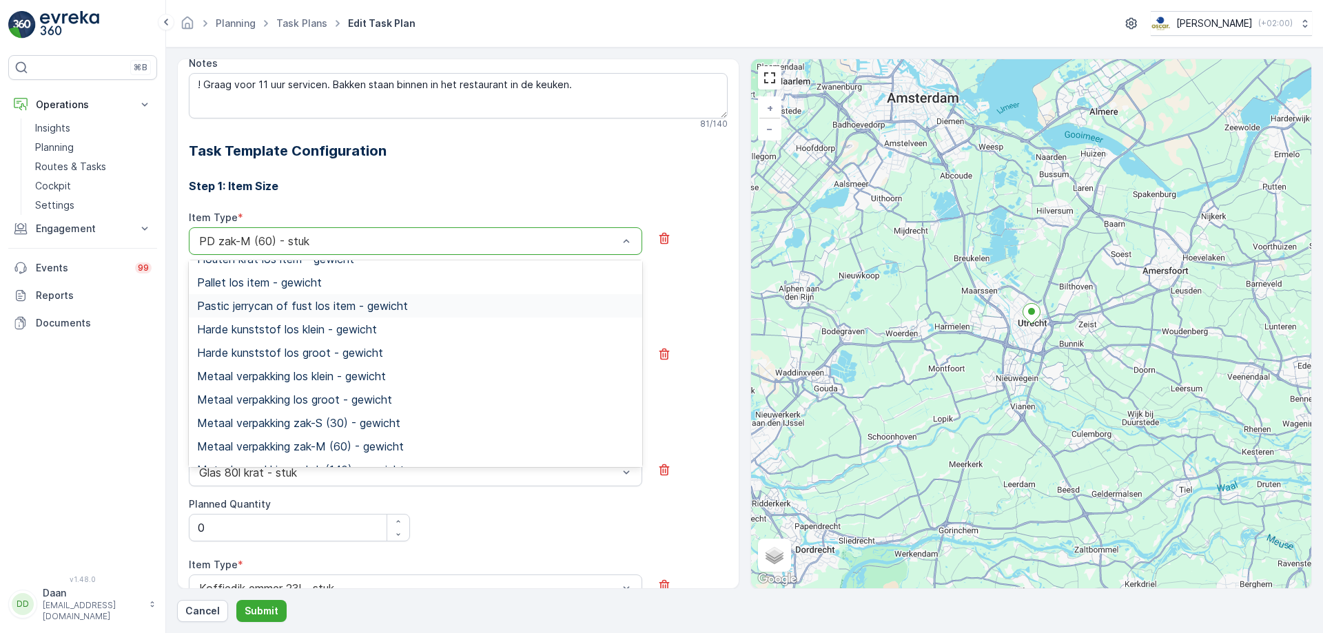
scroll to position [207, 0]
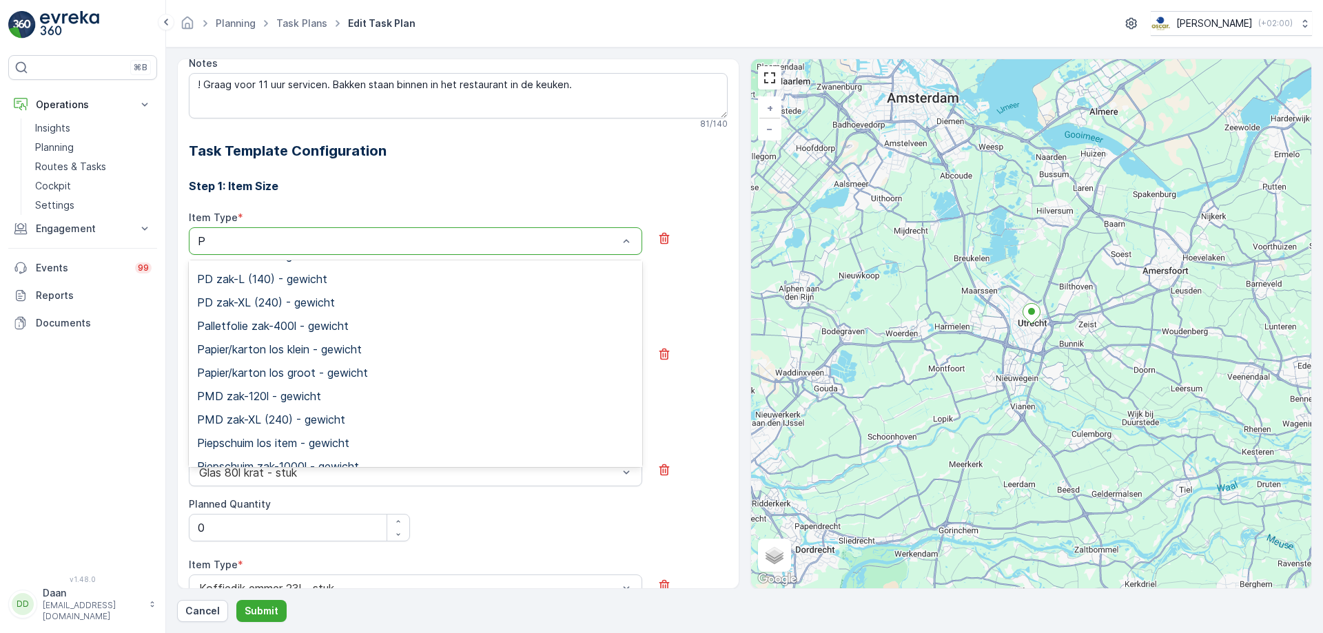
type input "PD"
click at [449, 367] on div "PD zak-XL (240) - stuk" at bounding box center [415, 373] width 437 height 12
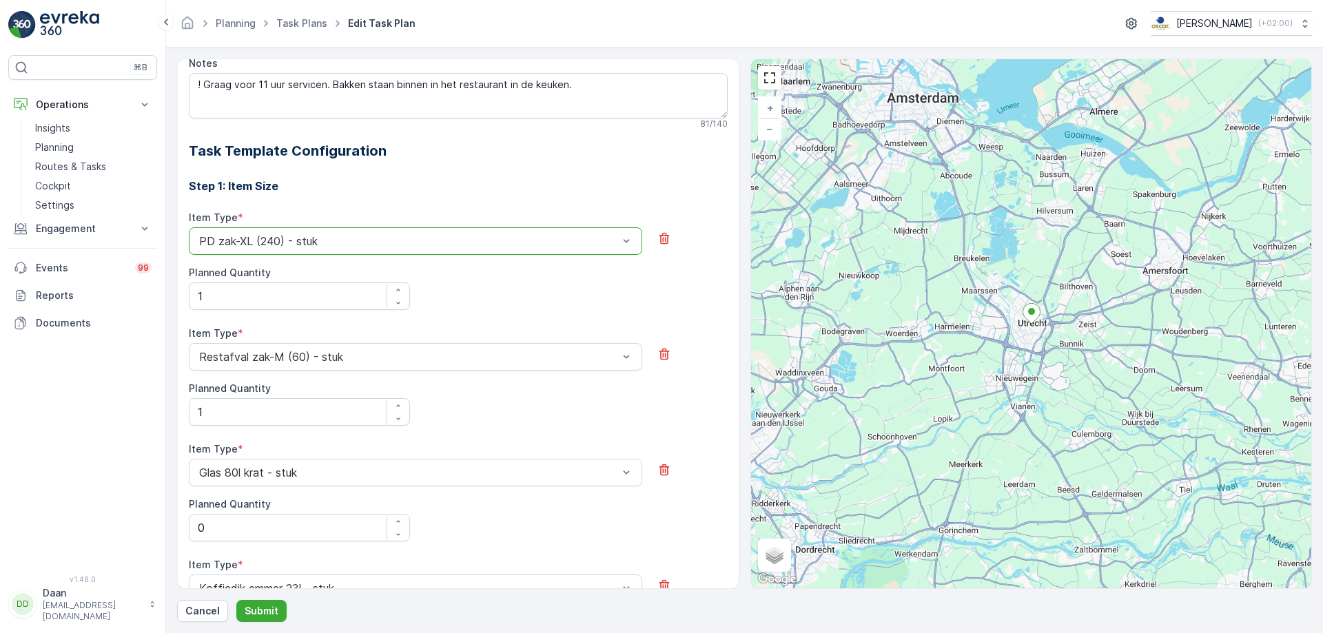
click at [682, 327] on div at bounding box center [690, 349] width 74 height 44
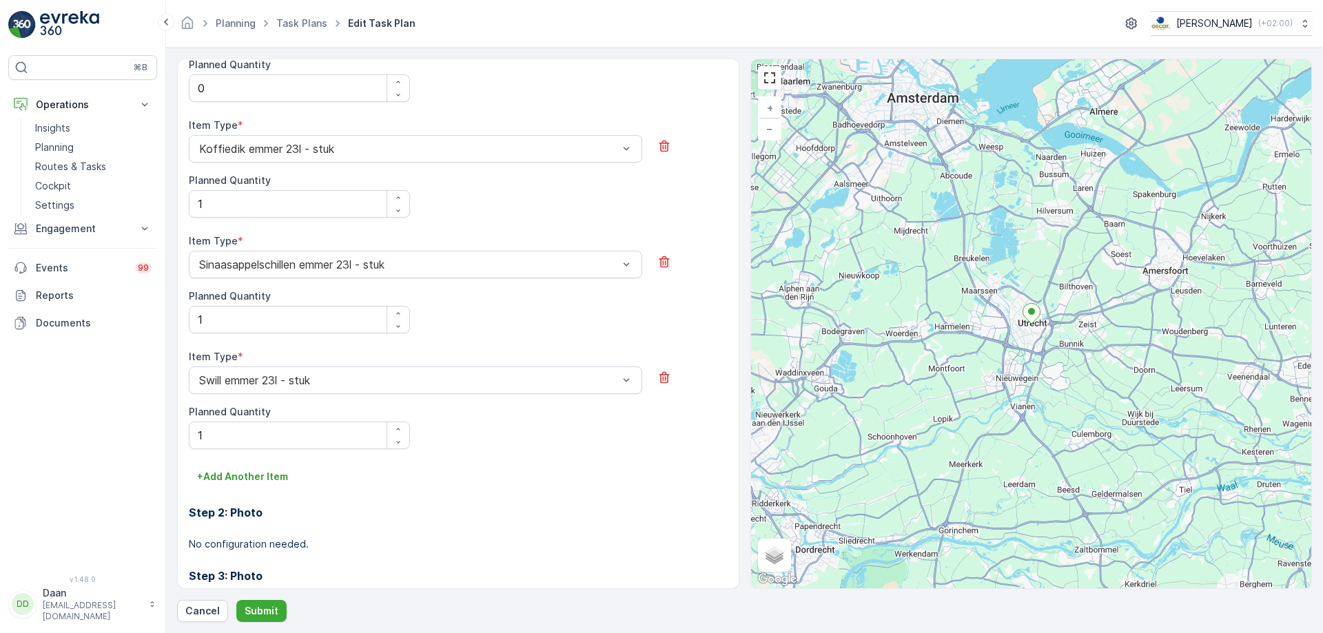
scroll to position [888, 0]
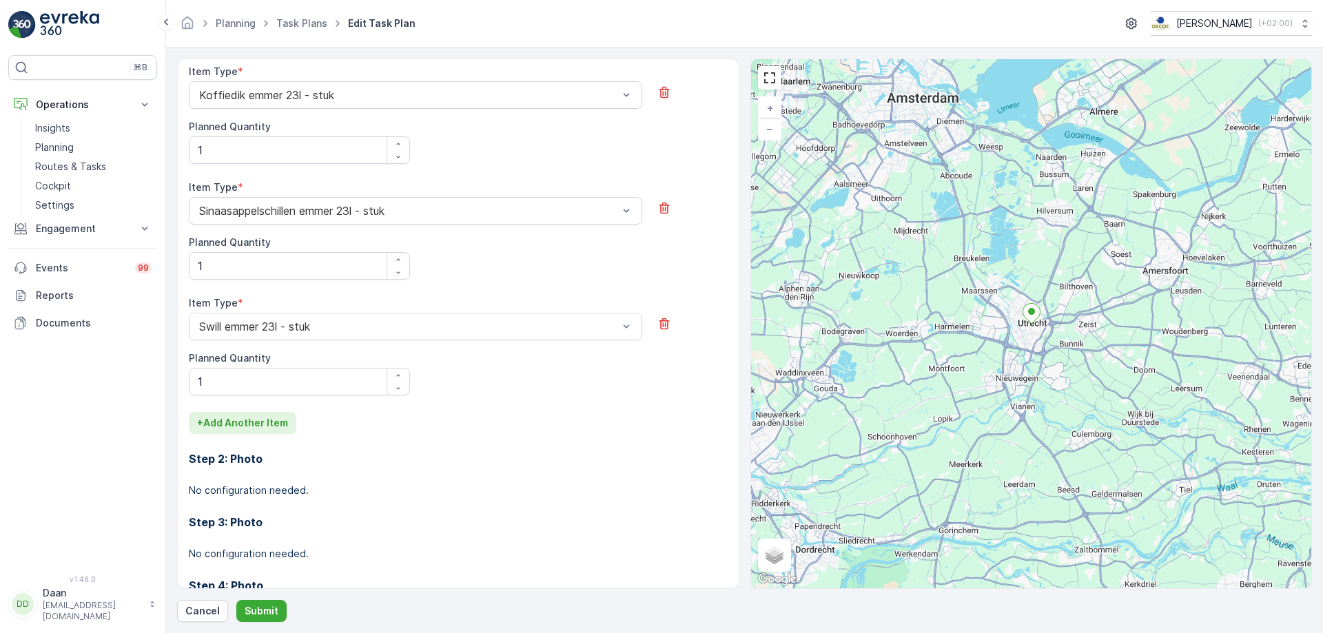
click at [260, 415] on button "+ Add Another Item" at bounding box center [243, 423] width 108 height 22
click at [312, 440] on div at bounding box center [409, 442] width 422 height 12
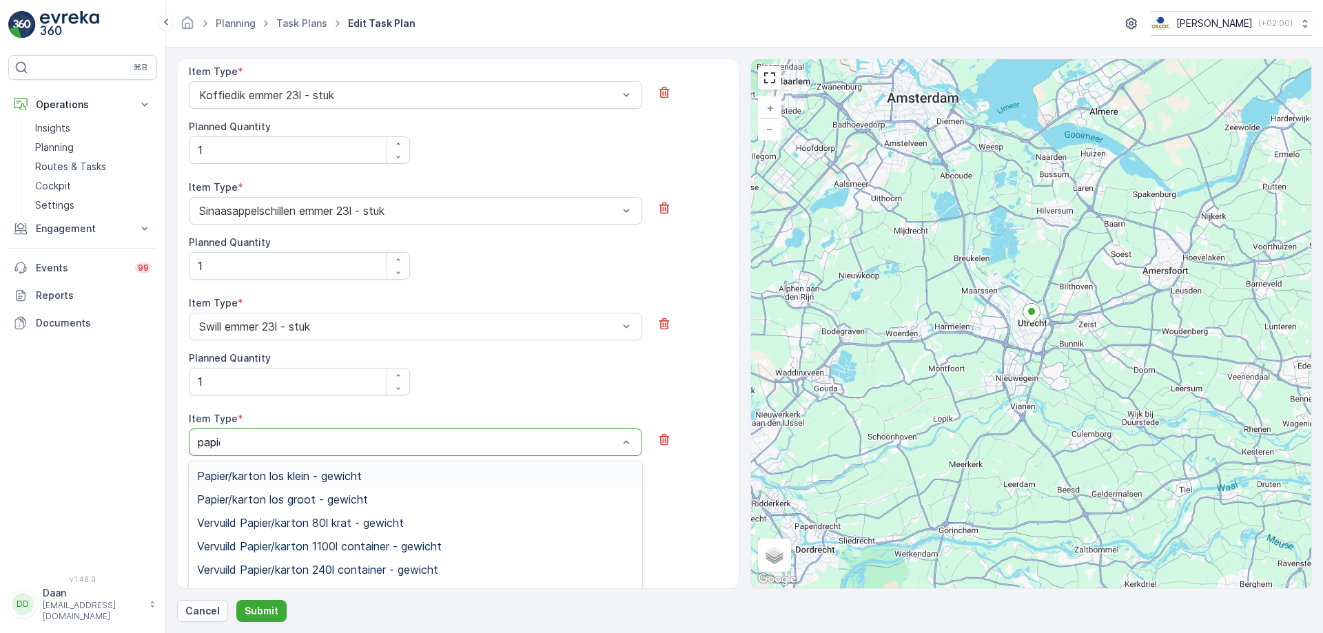
type input "papier"
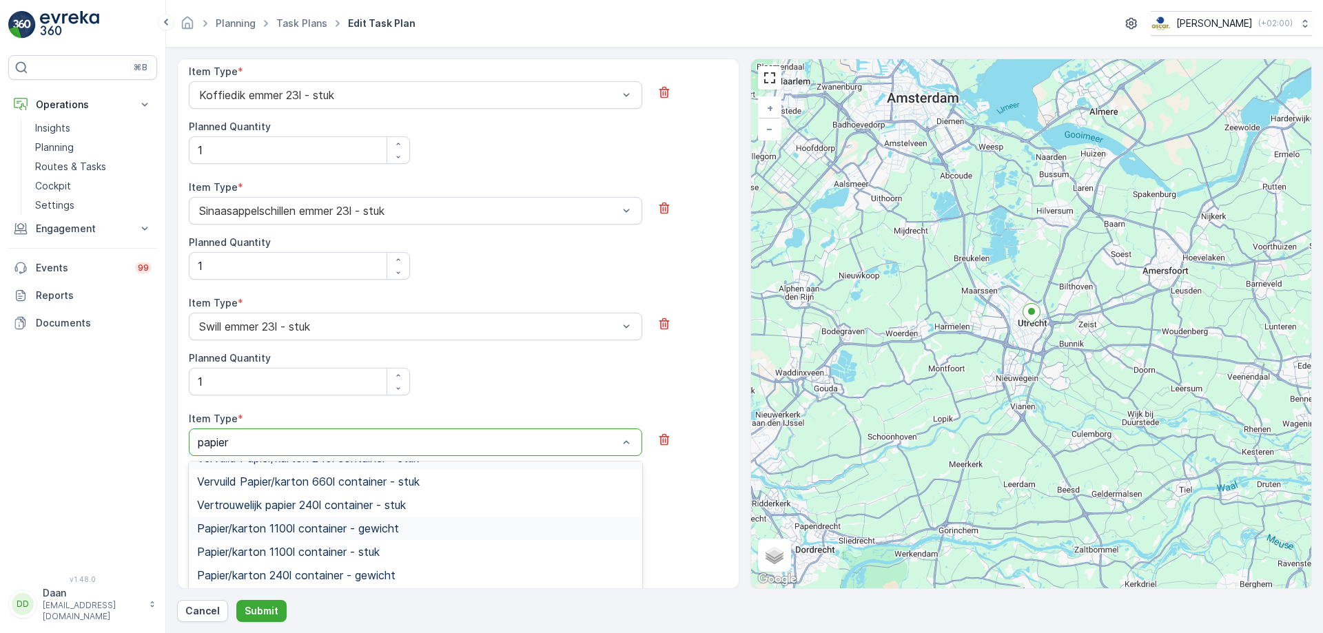
scroll to position [345, 0]
click at [442, 522] on div "Papier/karton 240l container - stuk" at bounding box center [416, 529] width 454 height 23
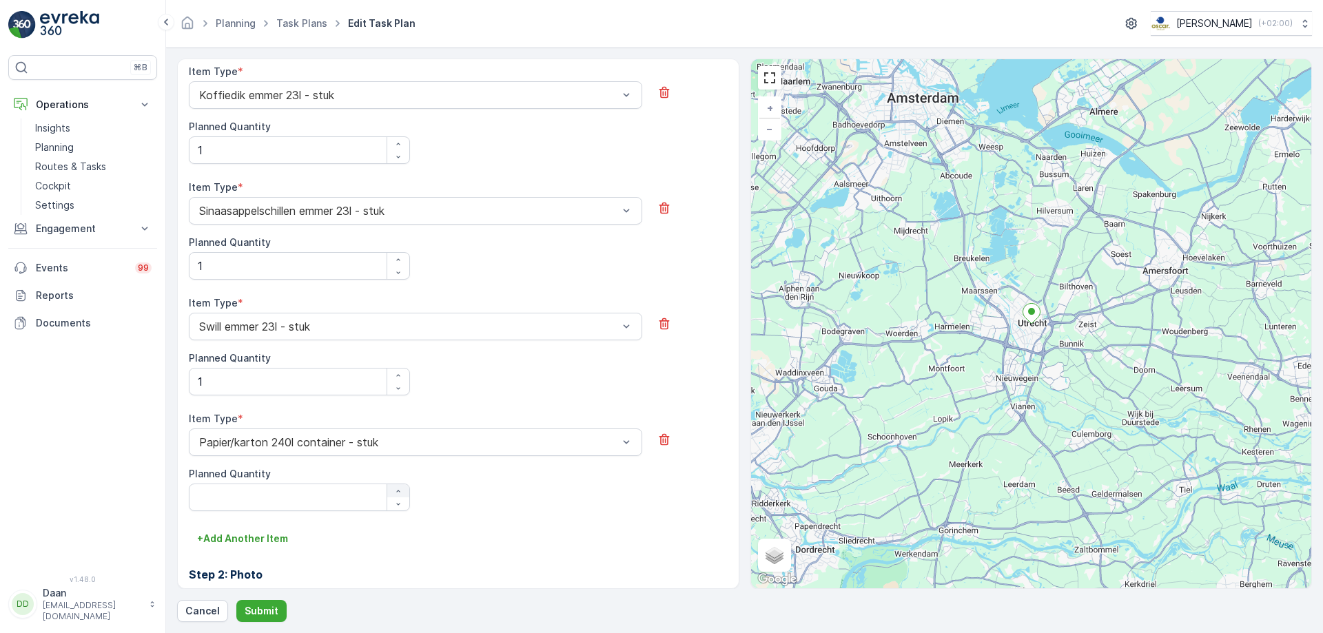
click at [401, 490] on icon "button" at bounding box center [398, 491] width 8 height 8
type Quantity "1"
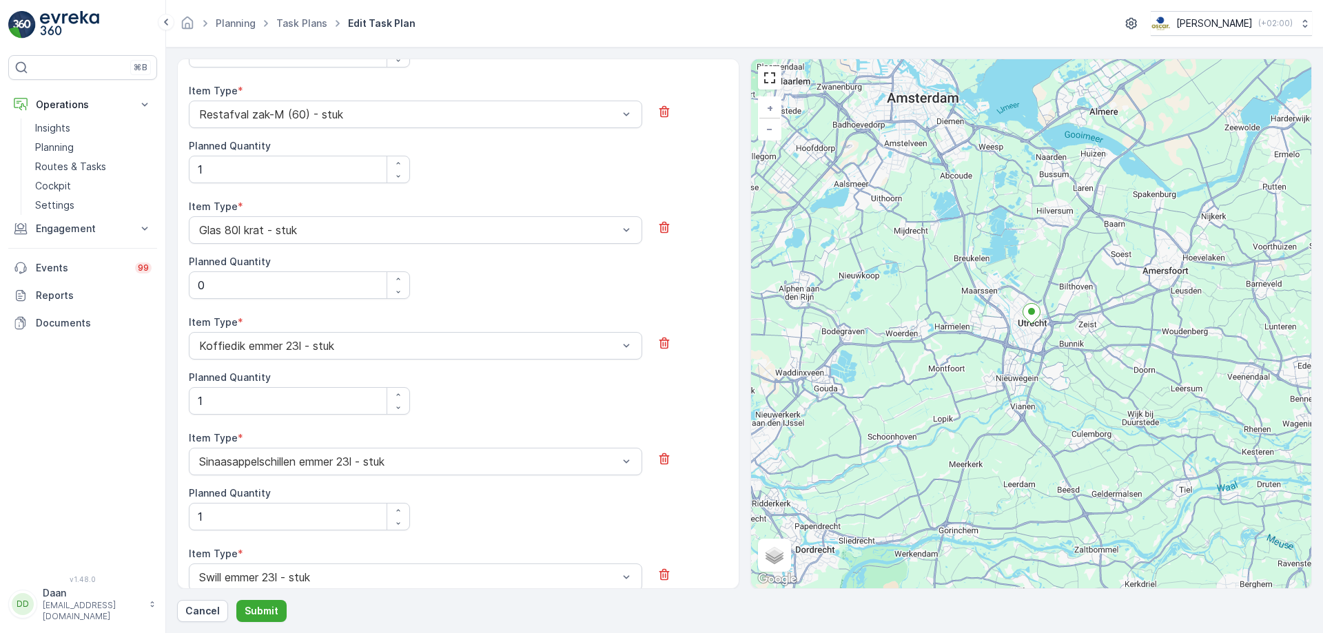
scroll to position [613, 0]
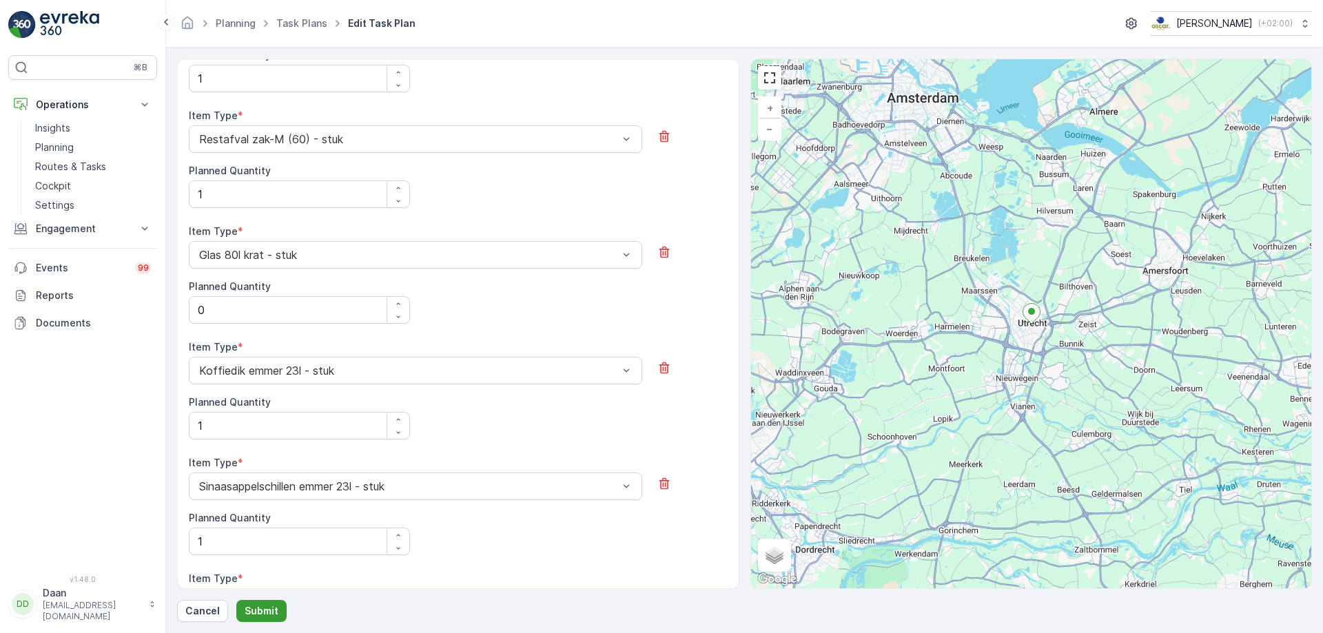
click at [275, 618] on p "Submit" at bounding box center [262, 611] width 34 height 14
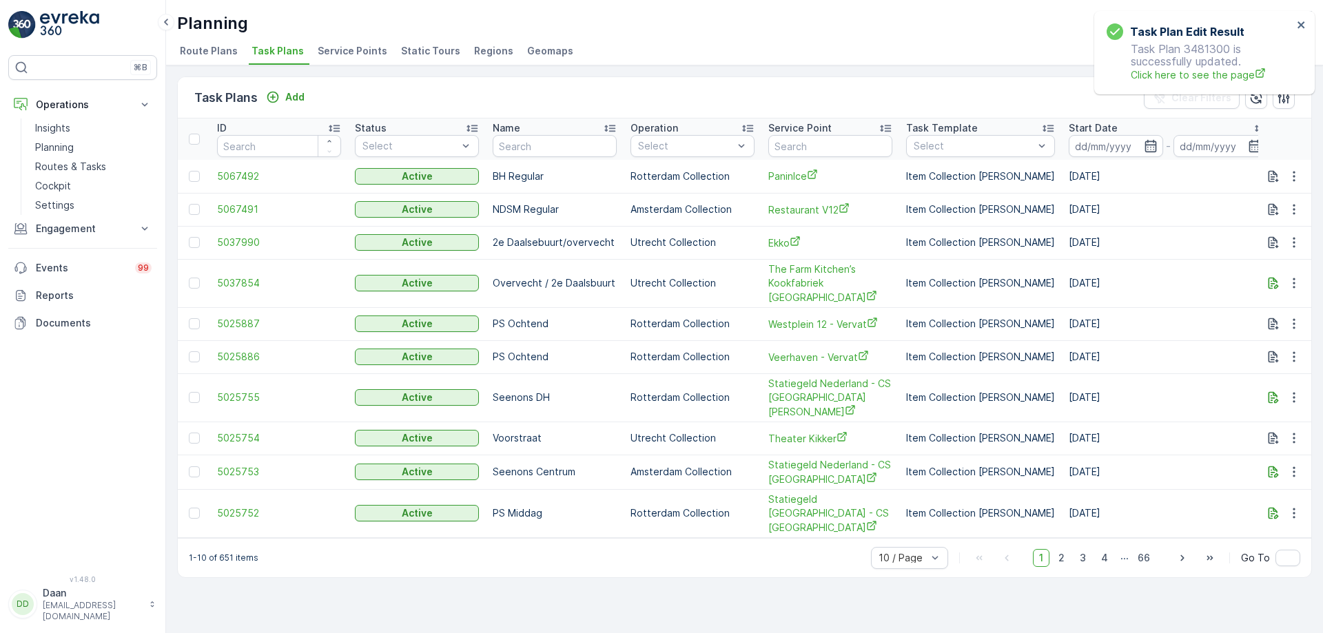
click at [631, 20] on div "Planning Oscar Circulair ( +02:00 )" at bounding box center [744, 23] width 1135 height 25
